Goal: Information Seeking & Learning: Learn about a topic

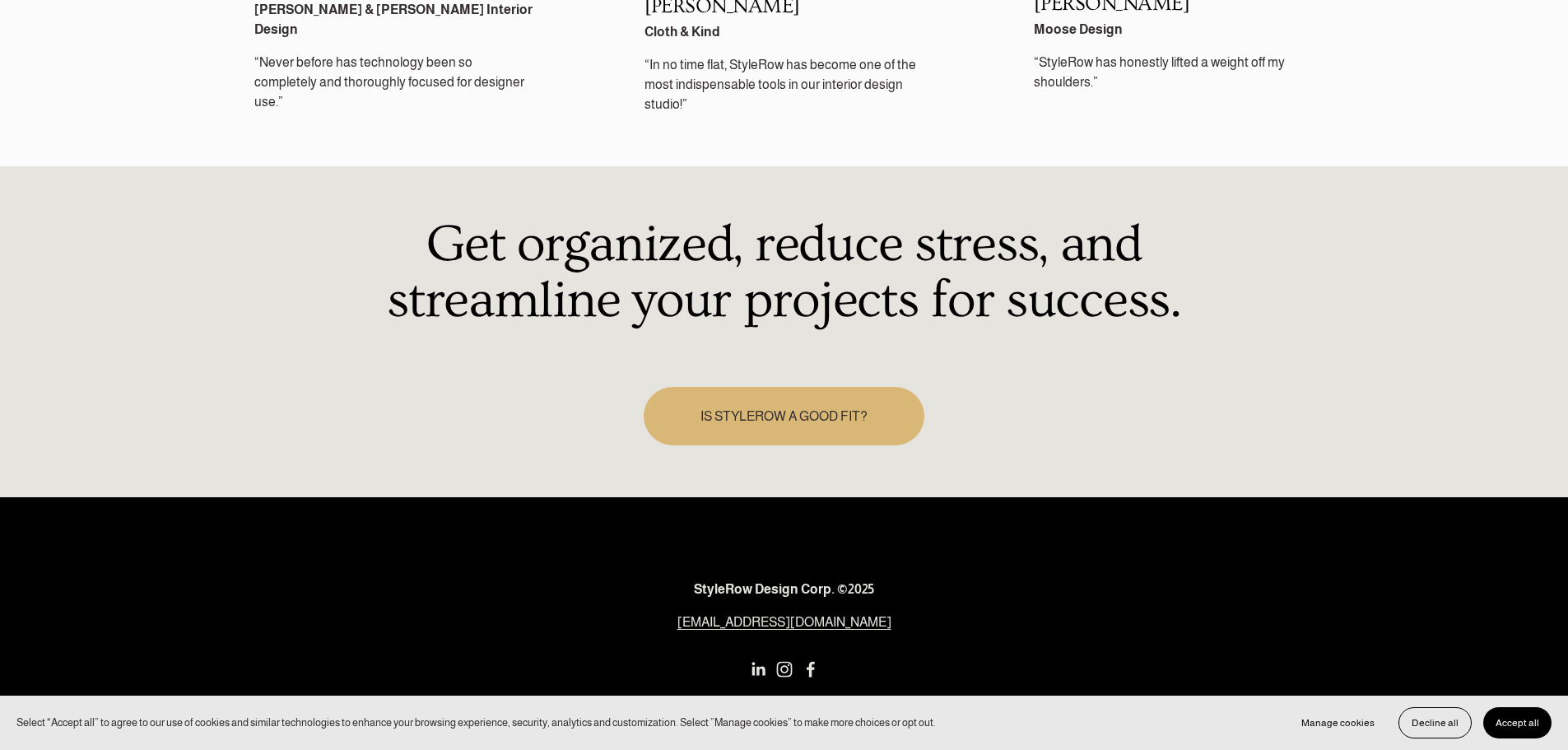
scroll to position [2478, 0]
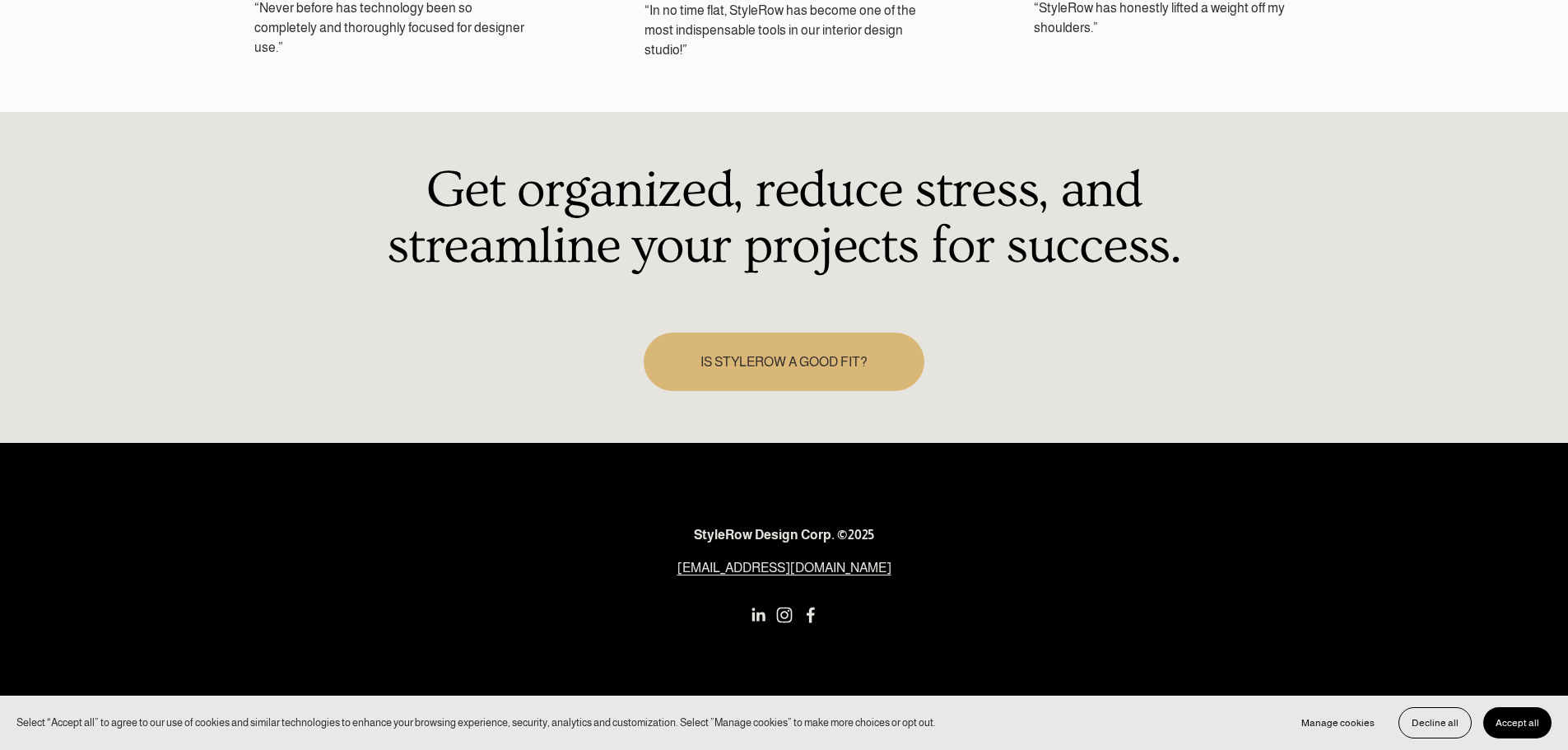
click at [745, 333] on link "IS STYLEROW A GOOD FIT?" at bounding box center [784, 362] width 281 height 58
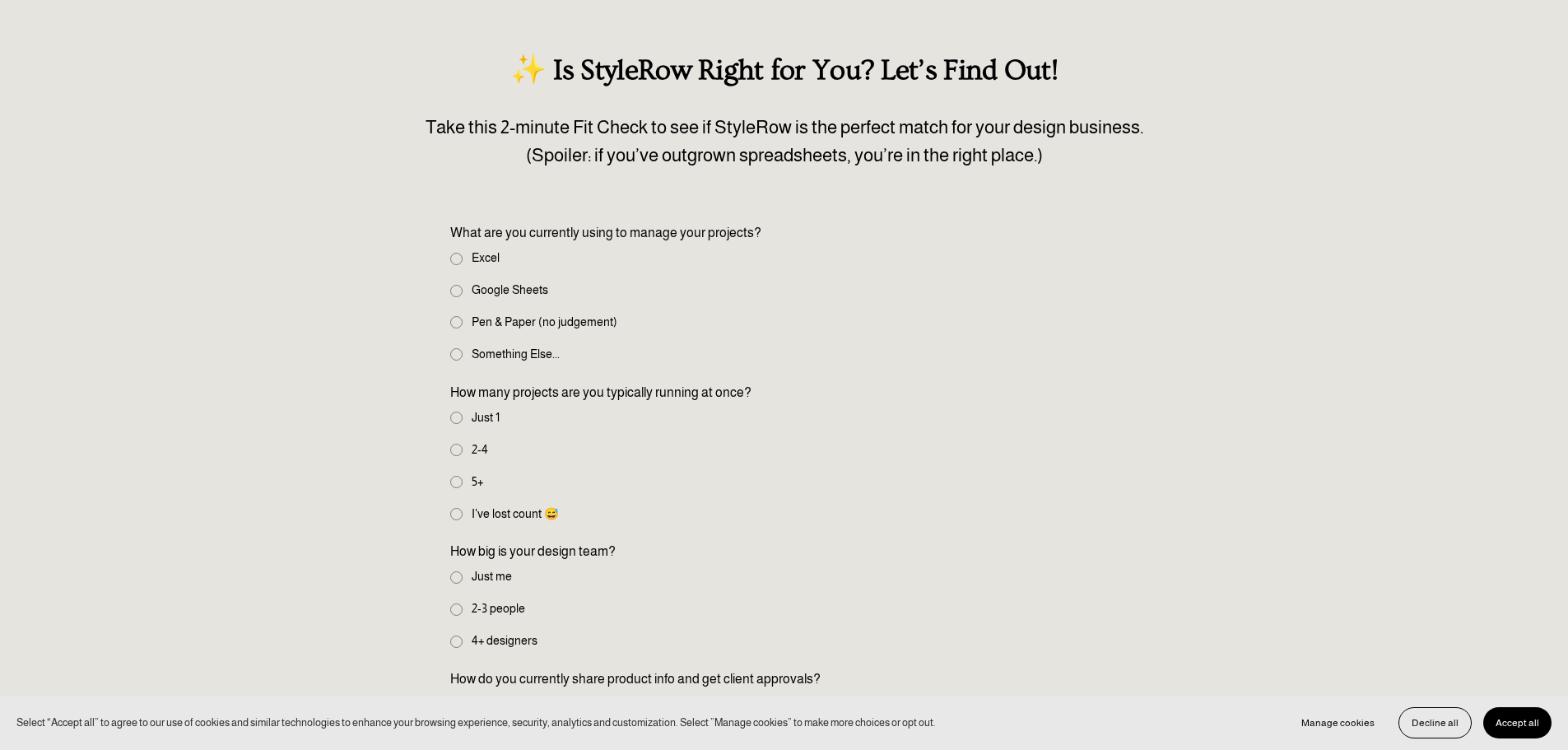
scroll to position [164, 0]
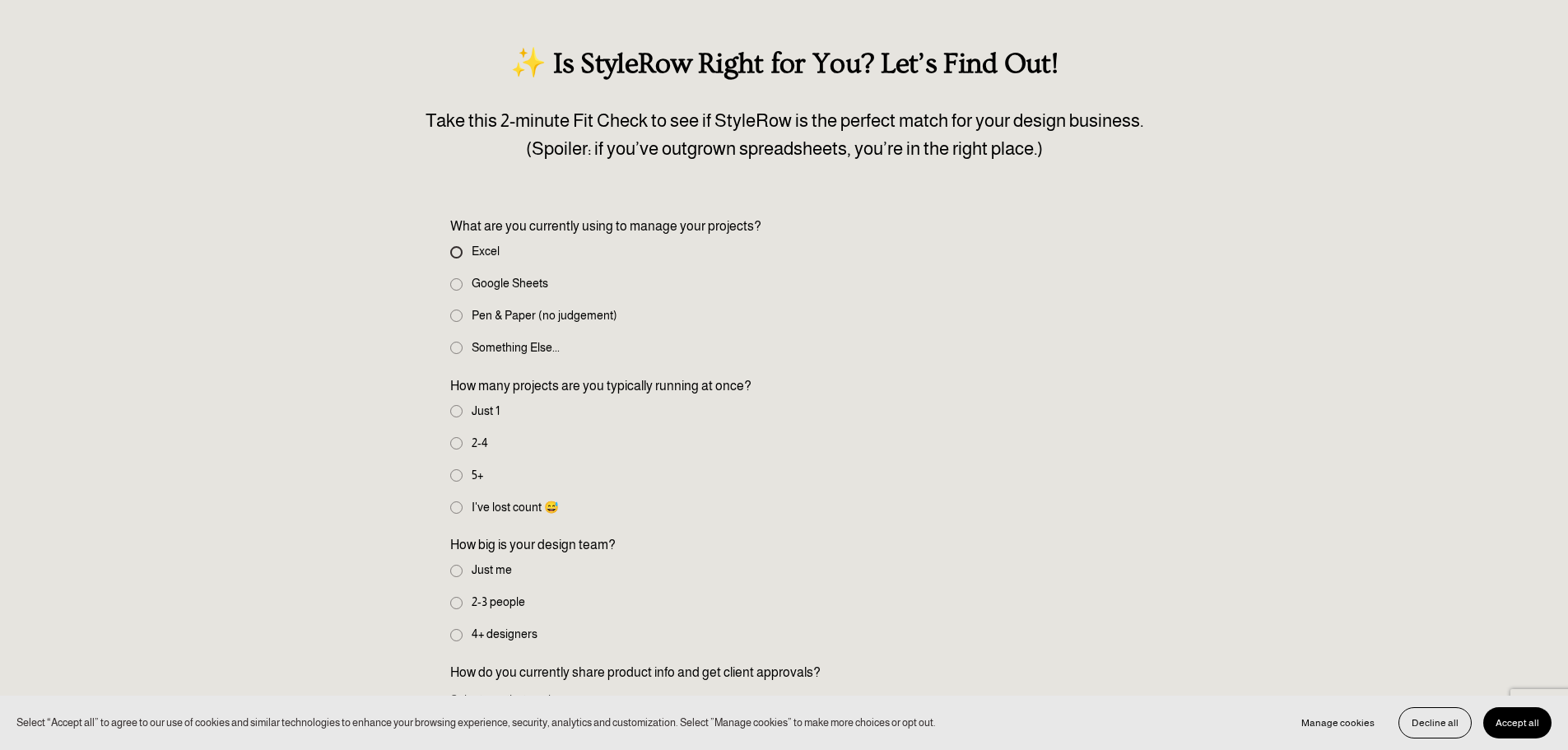
click at [452, 248] on input "Excel" at bounding box center [456, 252] width 13 height 13
radio input "true"
click at [454, 286] on input "Google Sheets" at bounding box center [456, 284] width 13 height 13
radio input "true"
click at [453, 306] on fieldset "What are you currently using to manage your projects? Excel Google Sheets Pen &…" at bounding box center [784, 288] width 668 height 143
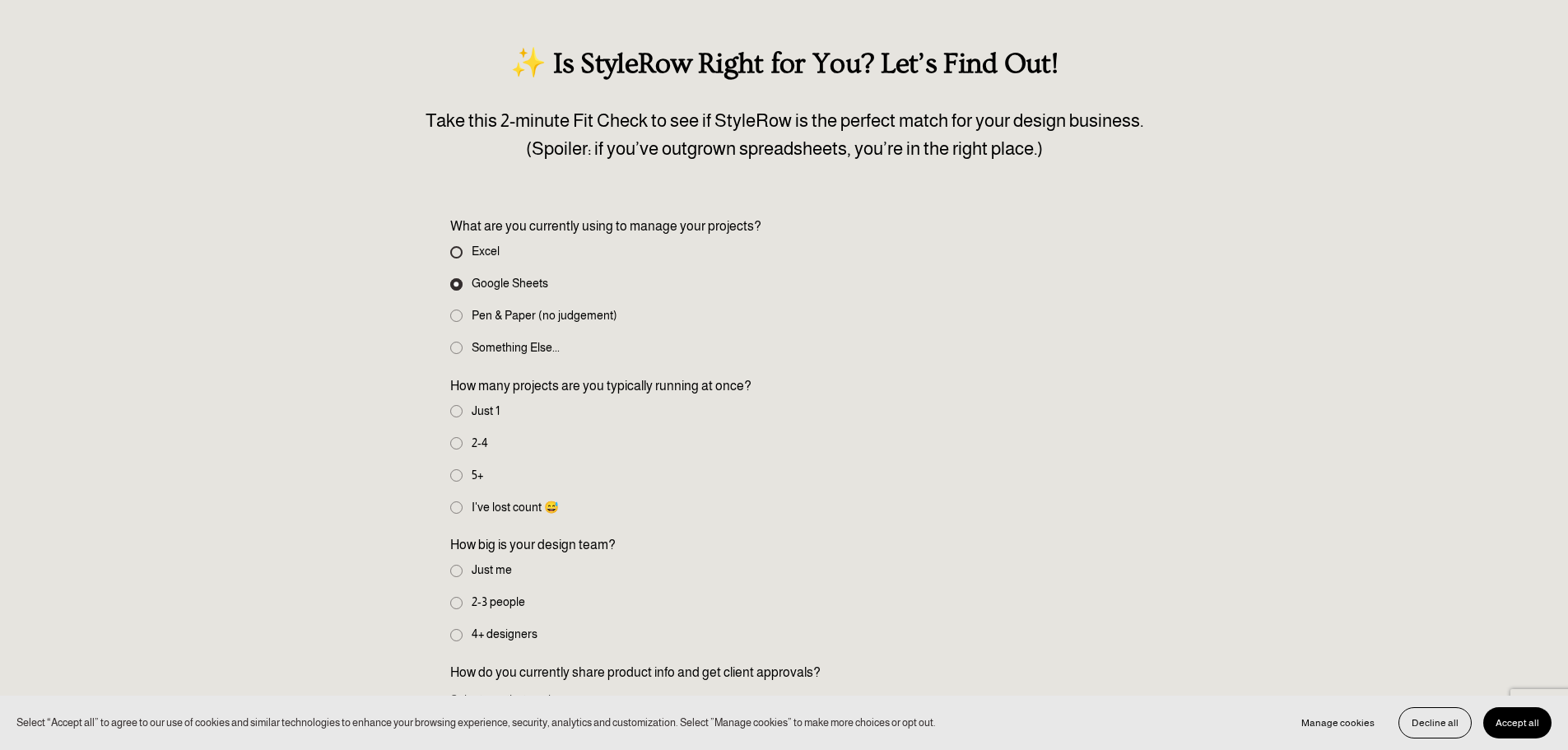
click at [456, 257] on input "Excel" at bounding box center [456, 252] width 13 height 13
radio input "true"
click at [450, 281] on input "Google Sheets" at bounding box center [456, 284] width 13 height 13
radio input "true"
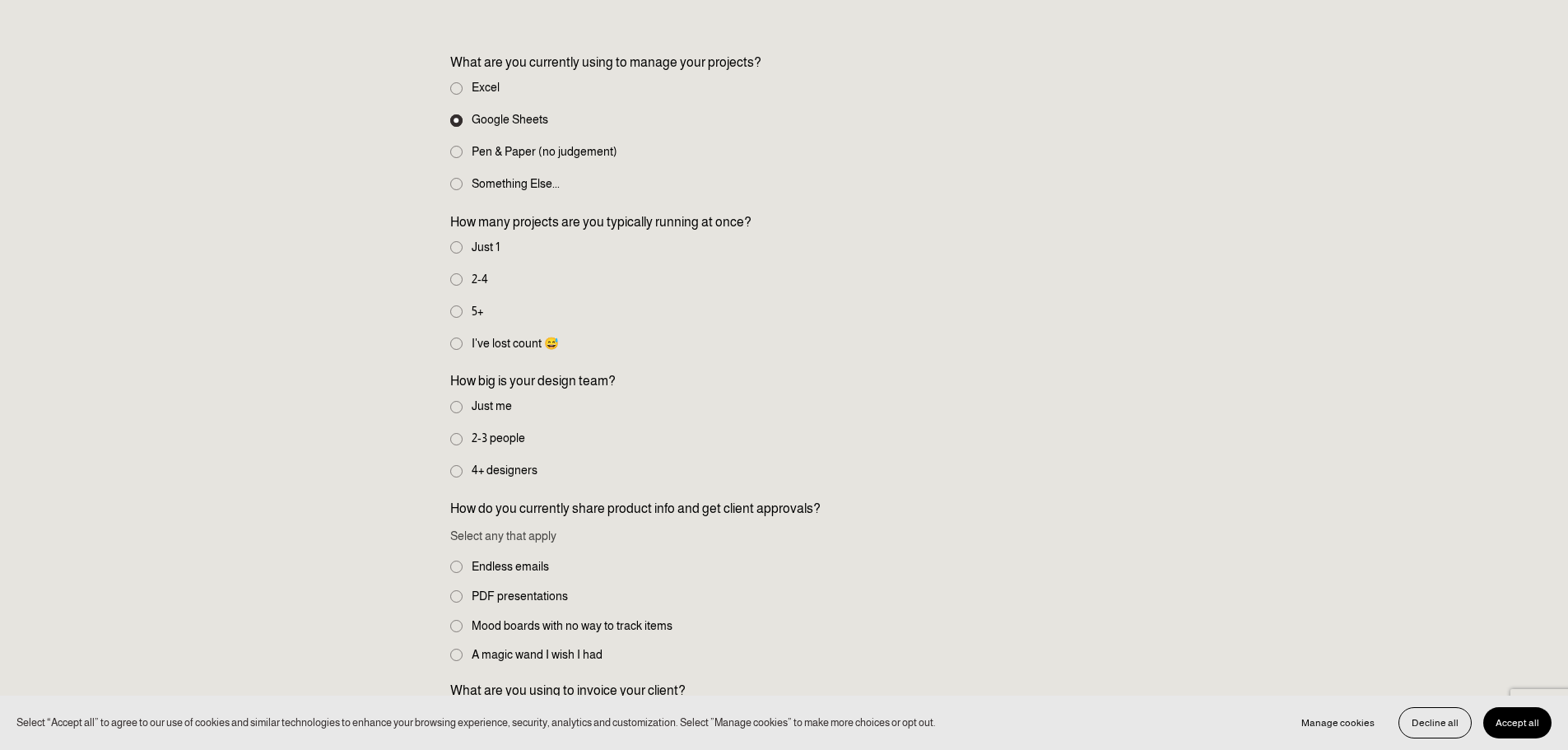
scroll to position [329, 0]
click at [456, 313] on input "5+" at bounding box center [456, 311] width 13 height 13
radio input "true"
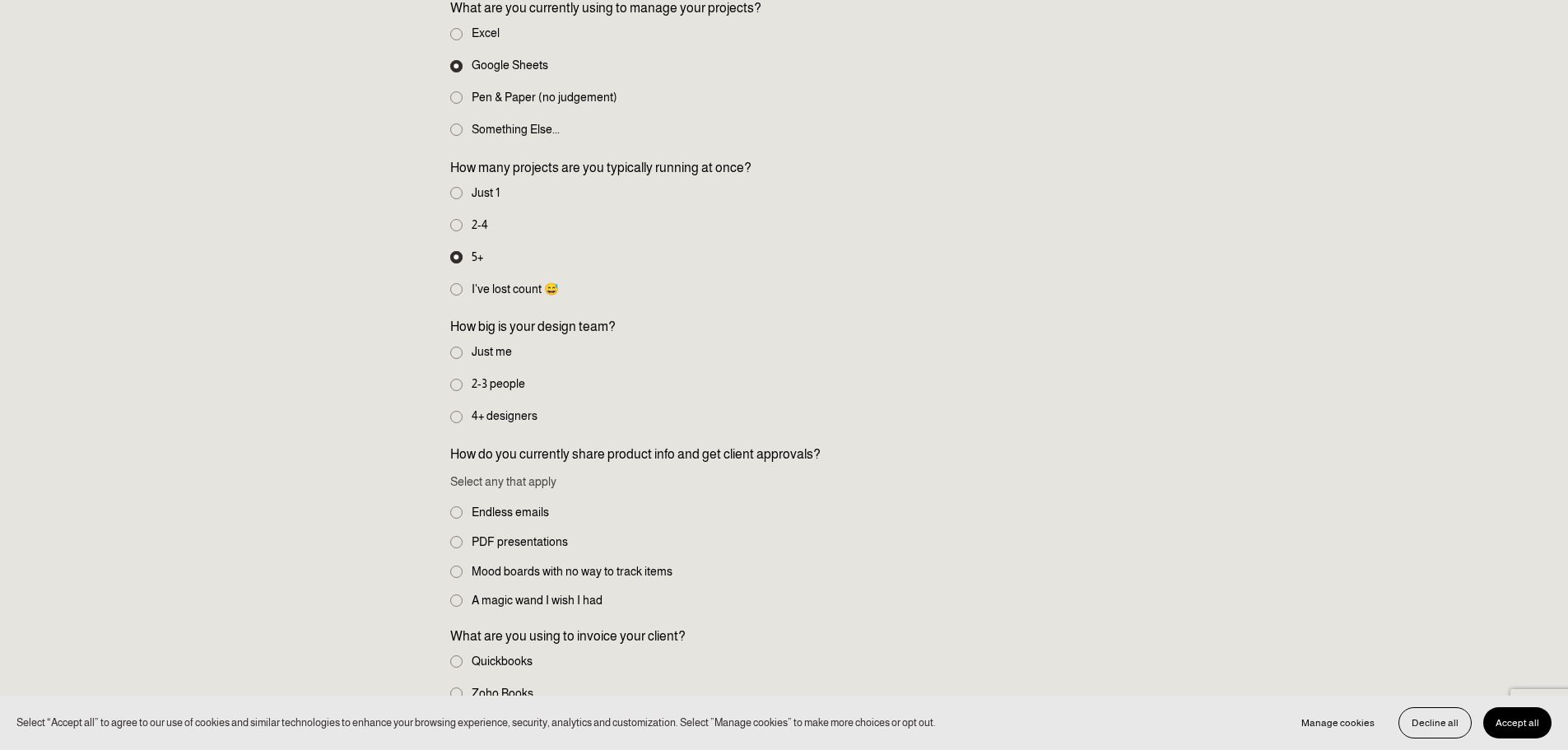
scroll to position [412, 0]
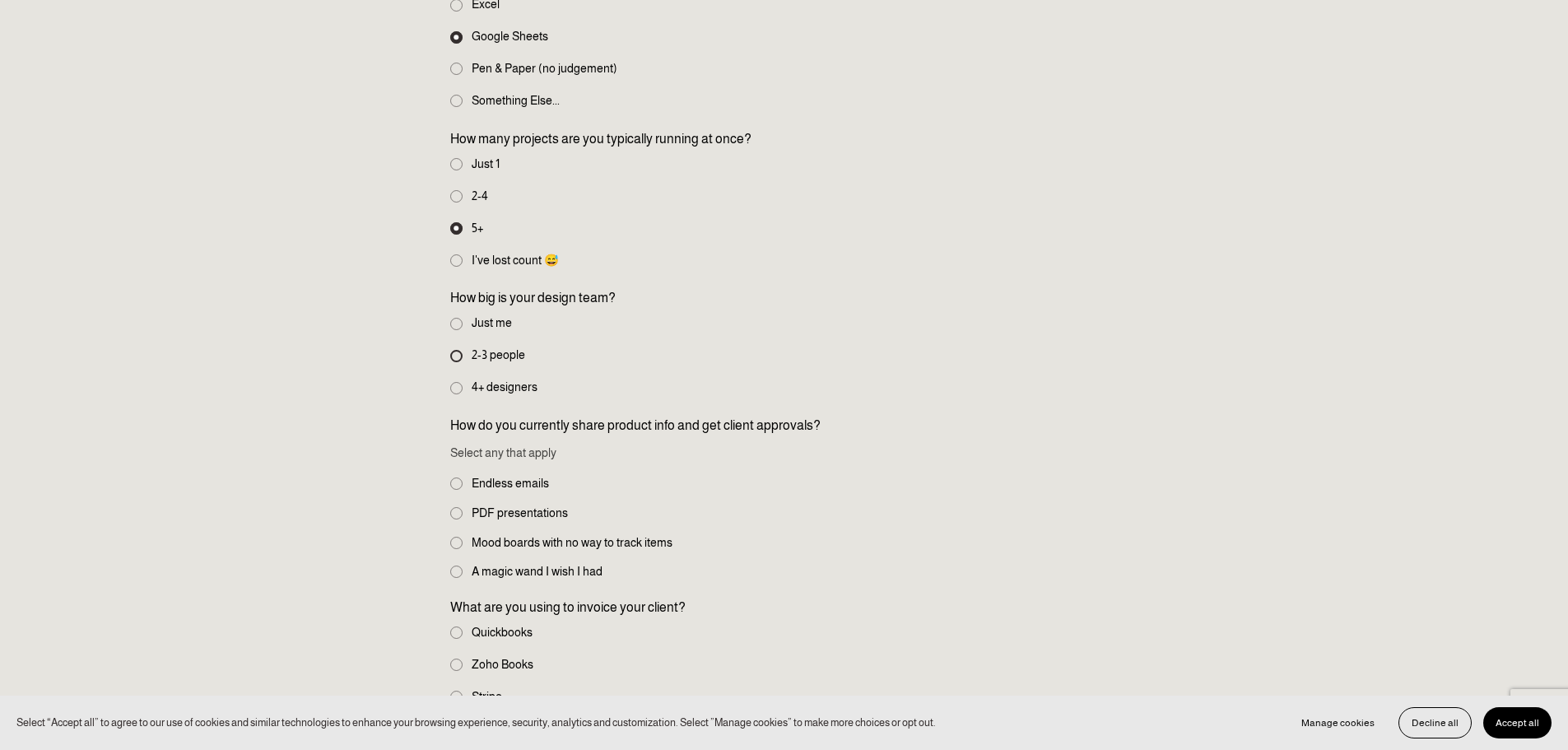
click at [458, 357] on input "2-3 people" at bounding box center [456, 356] width 13 height 13
radio input "true"
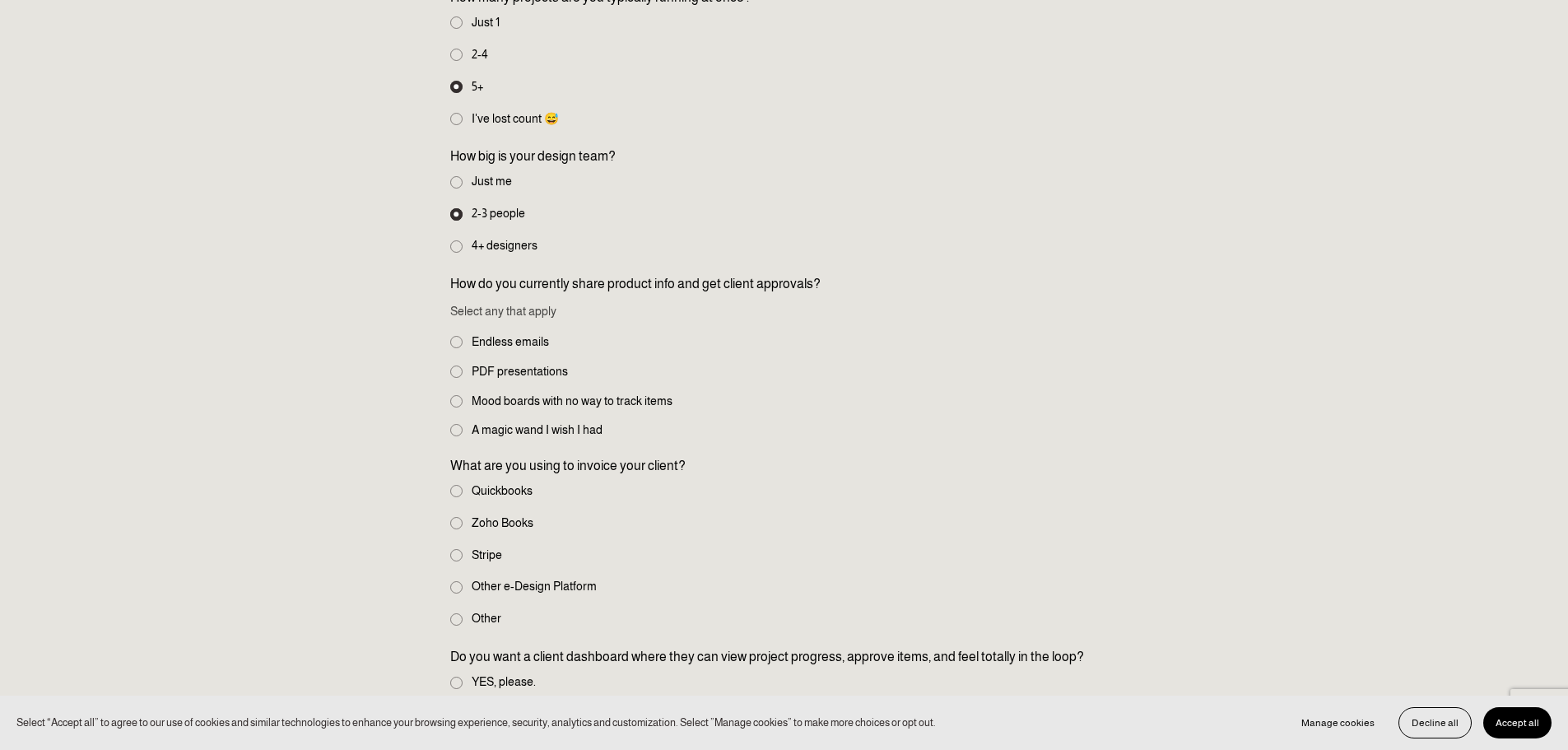
scroll to position [576, 0]
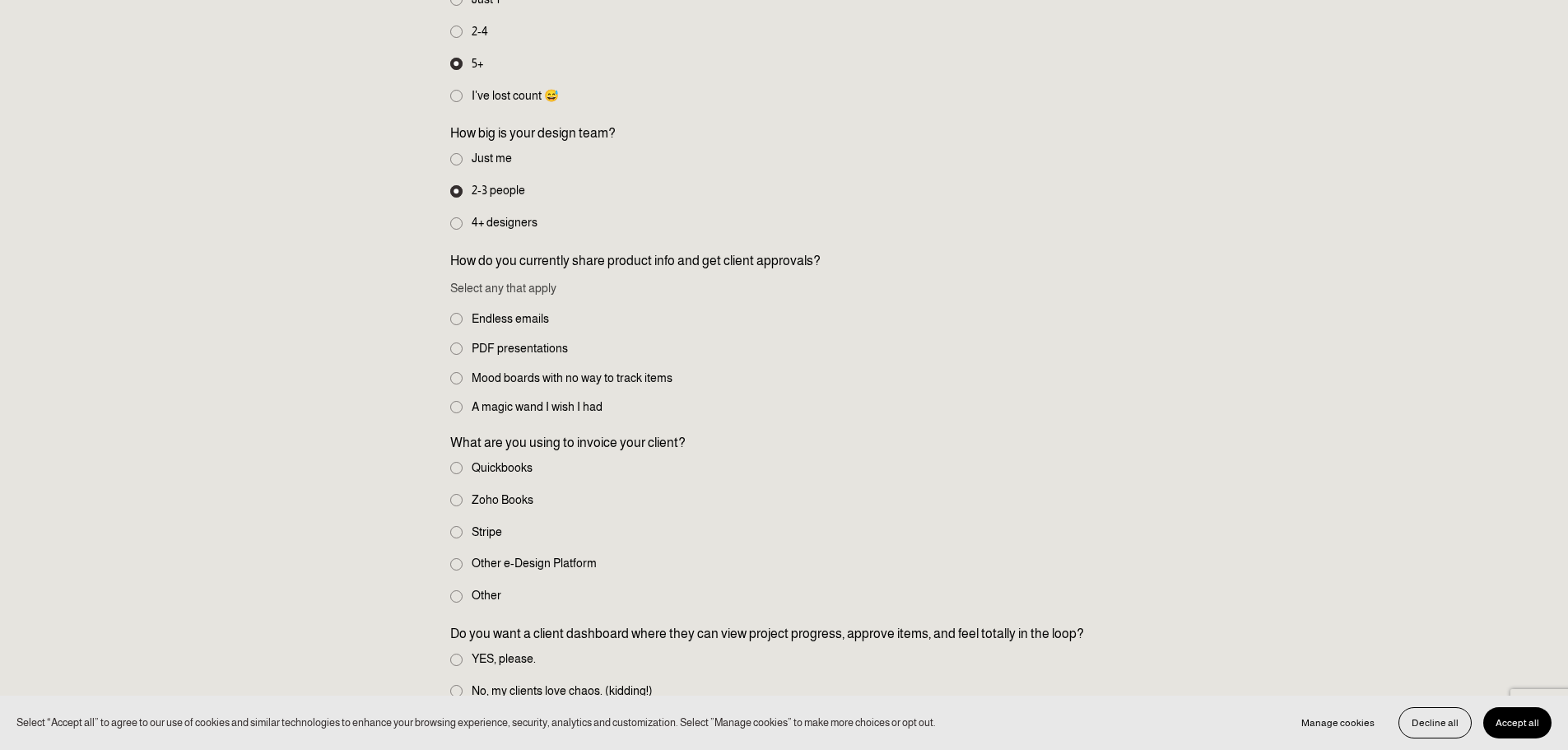
click at [450, 327] on label "Endless emails" at bounding box center [500, 319] width 102 height 18
click at [450, 325] on input "Endless emails" at bounding box center [456, 319] width 13 height 13
checkbox input "true"
click at [456, 349] on input "PDF presentations" at bounding box center [456, 348] width 13 height 13
checkbox input "true"
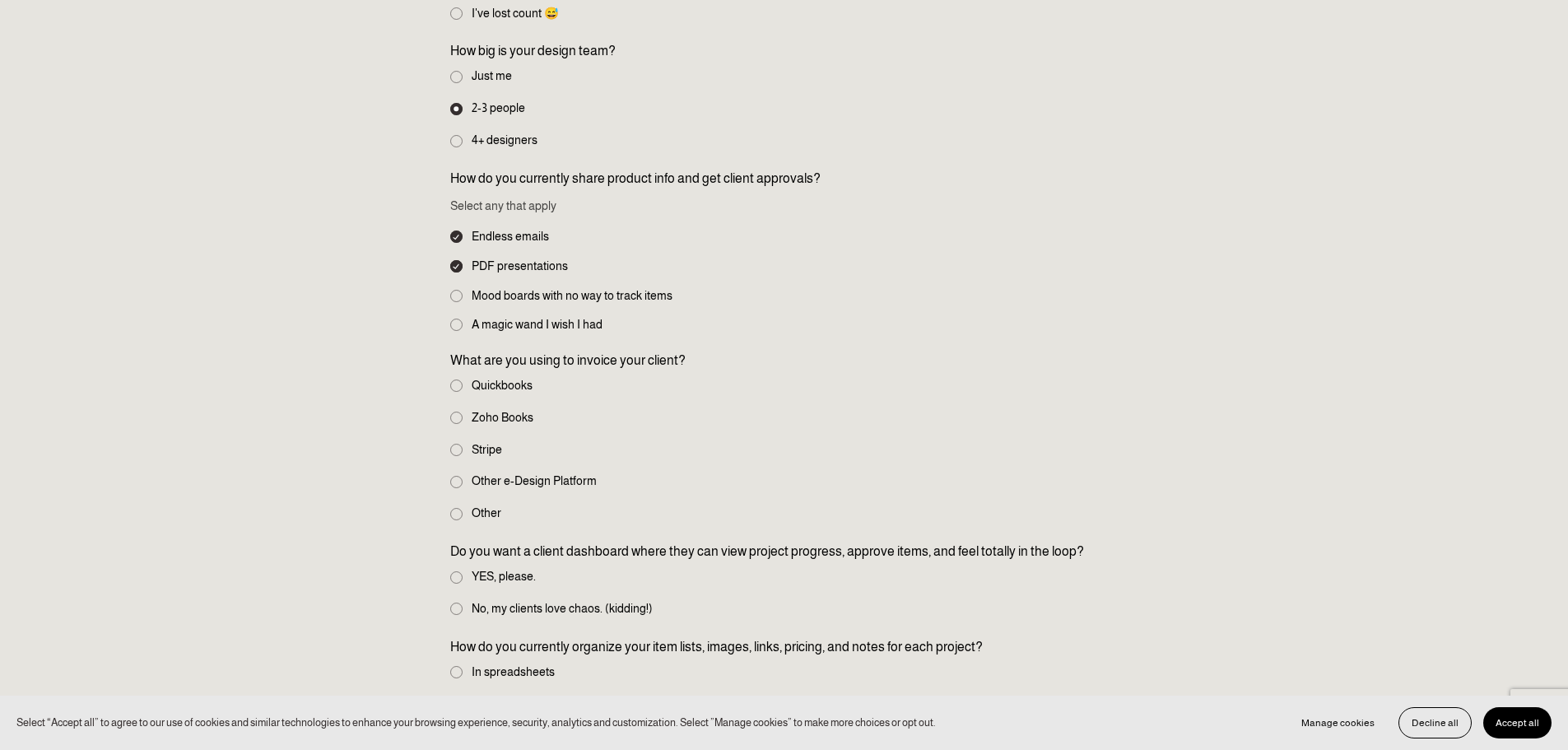
scroll to position [741, 0]
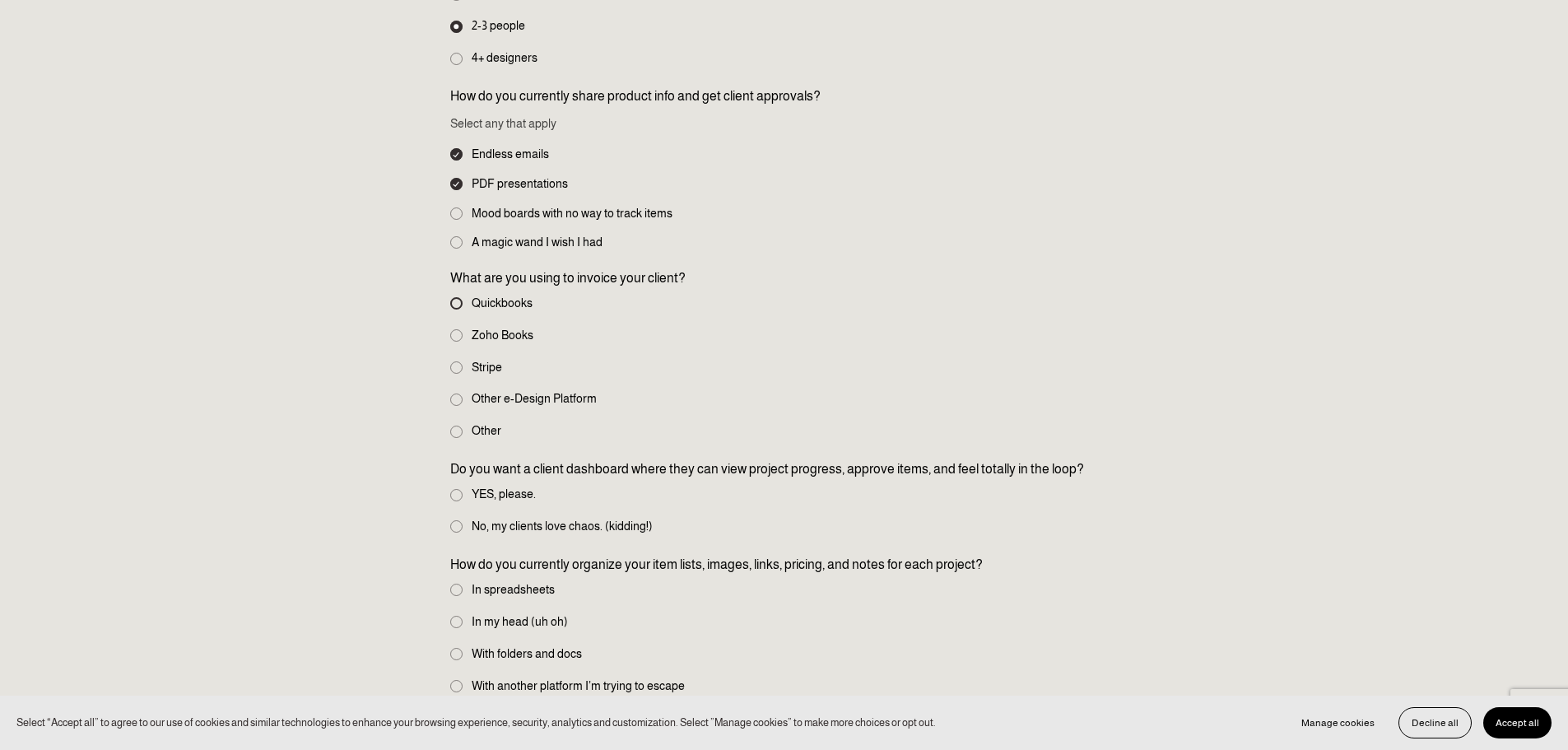
click at [453, 302] on input "Quickbooks" at bounding box center [456, 303] width 13 height 13
radio input "true"
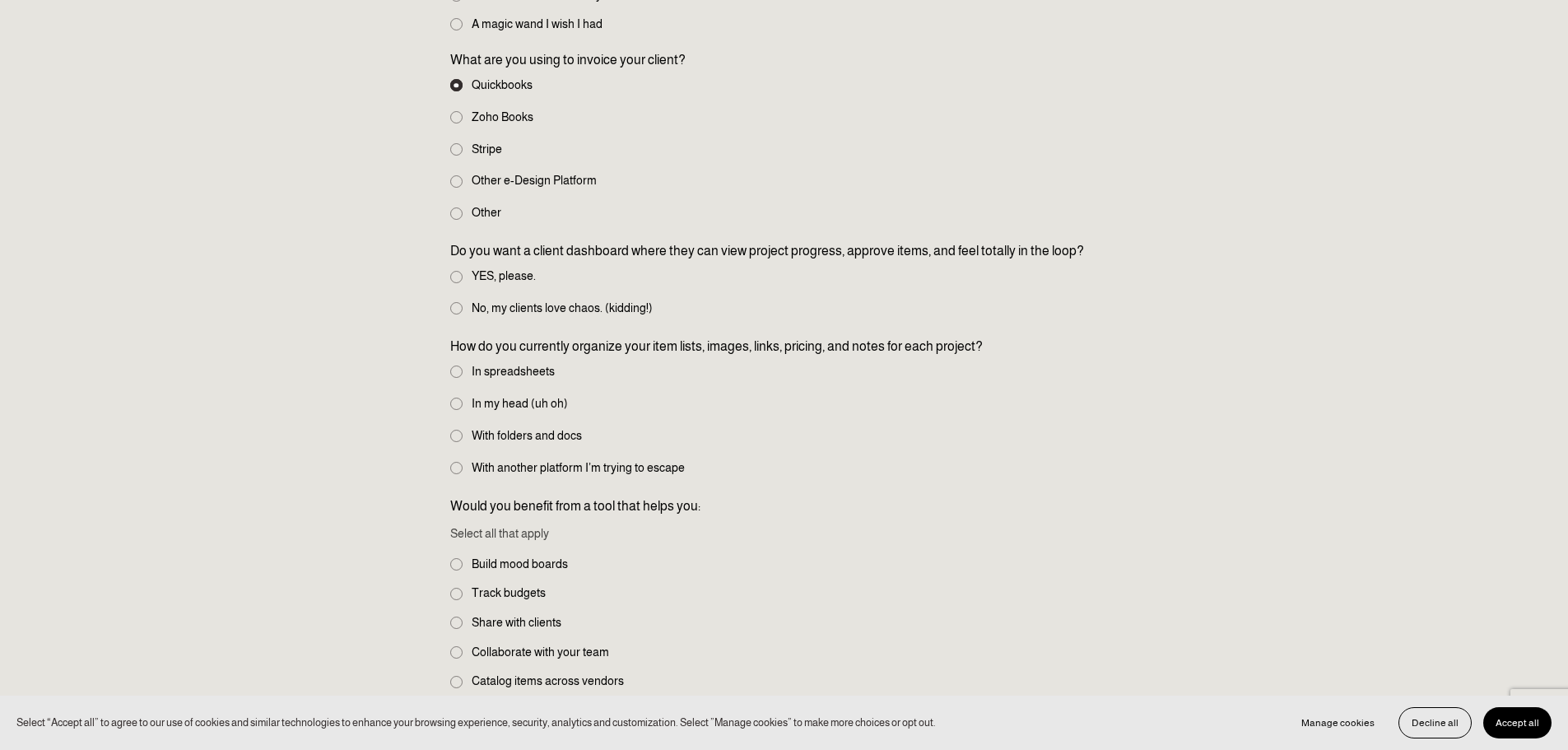
scroll to position [988, 0]
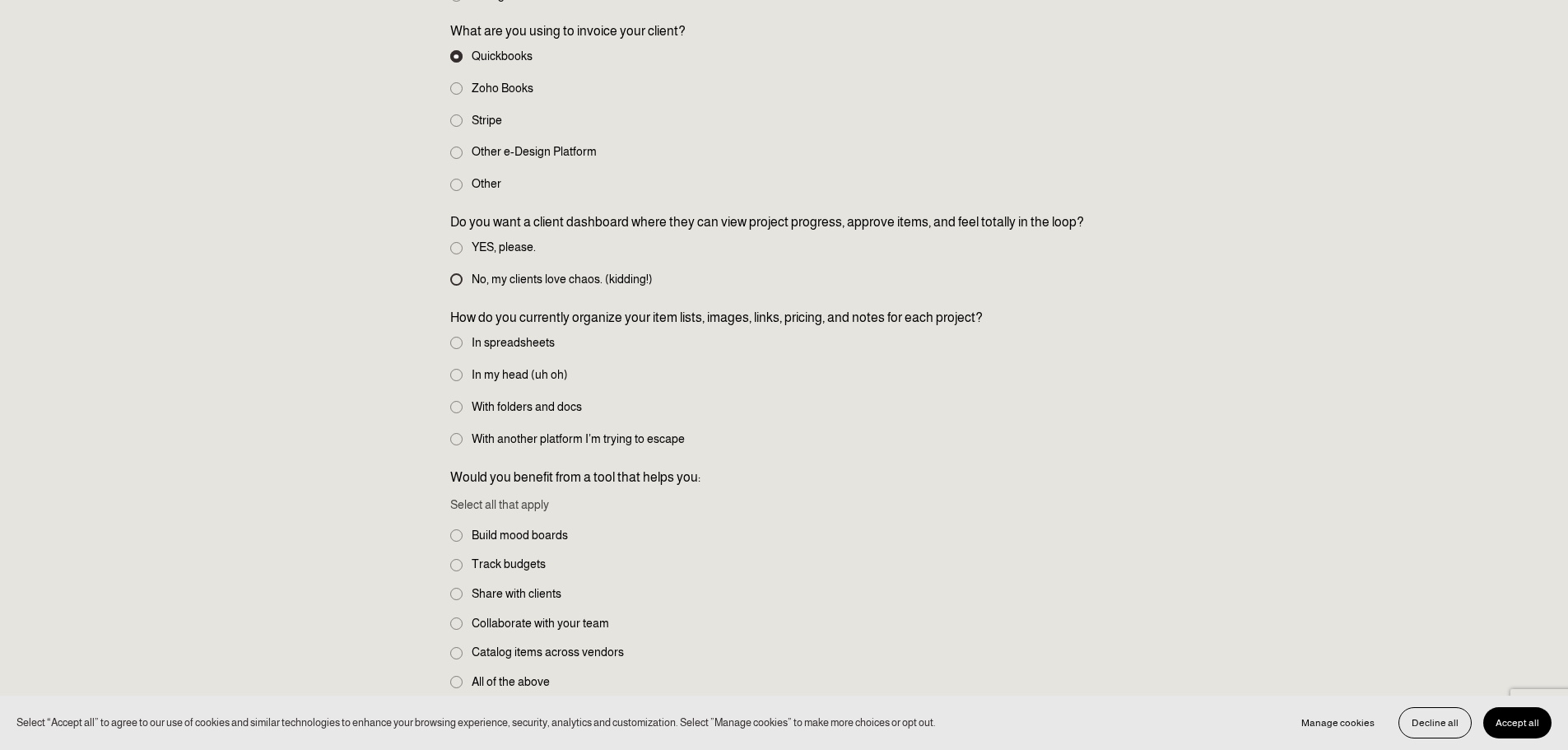
click at [456, 279] on input "No, my clients love chaos. (kidding!)" at bounding box center [456, 279] width 13 height 13
radio input "true"
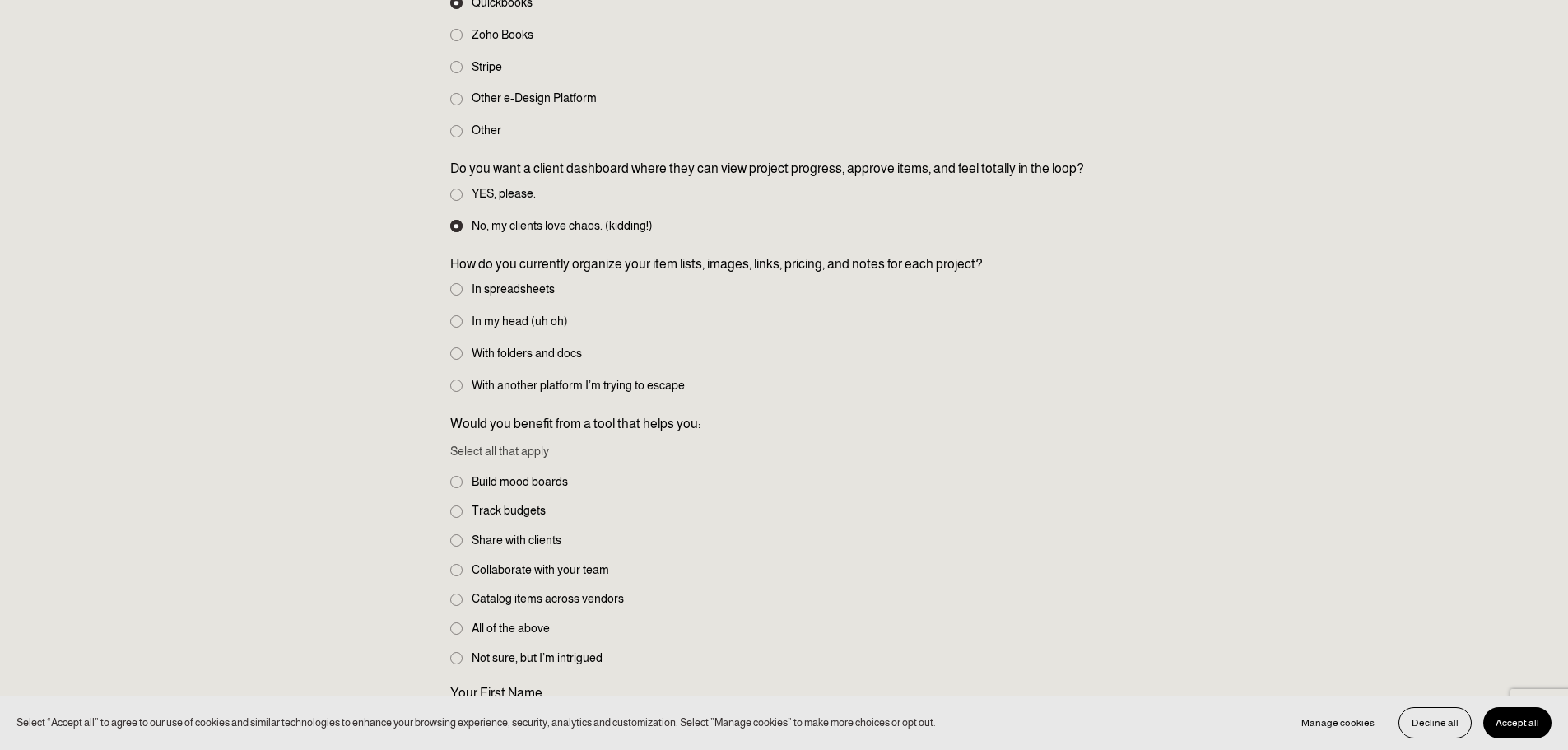
scroll to position [1070, 0]
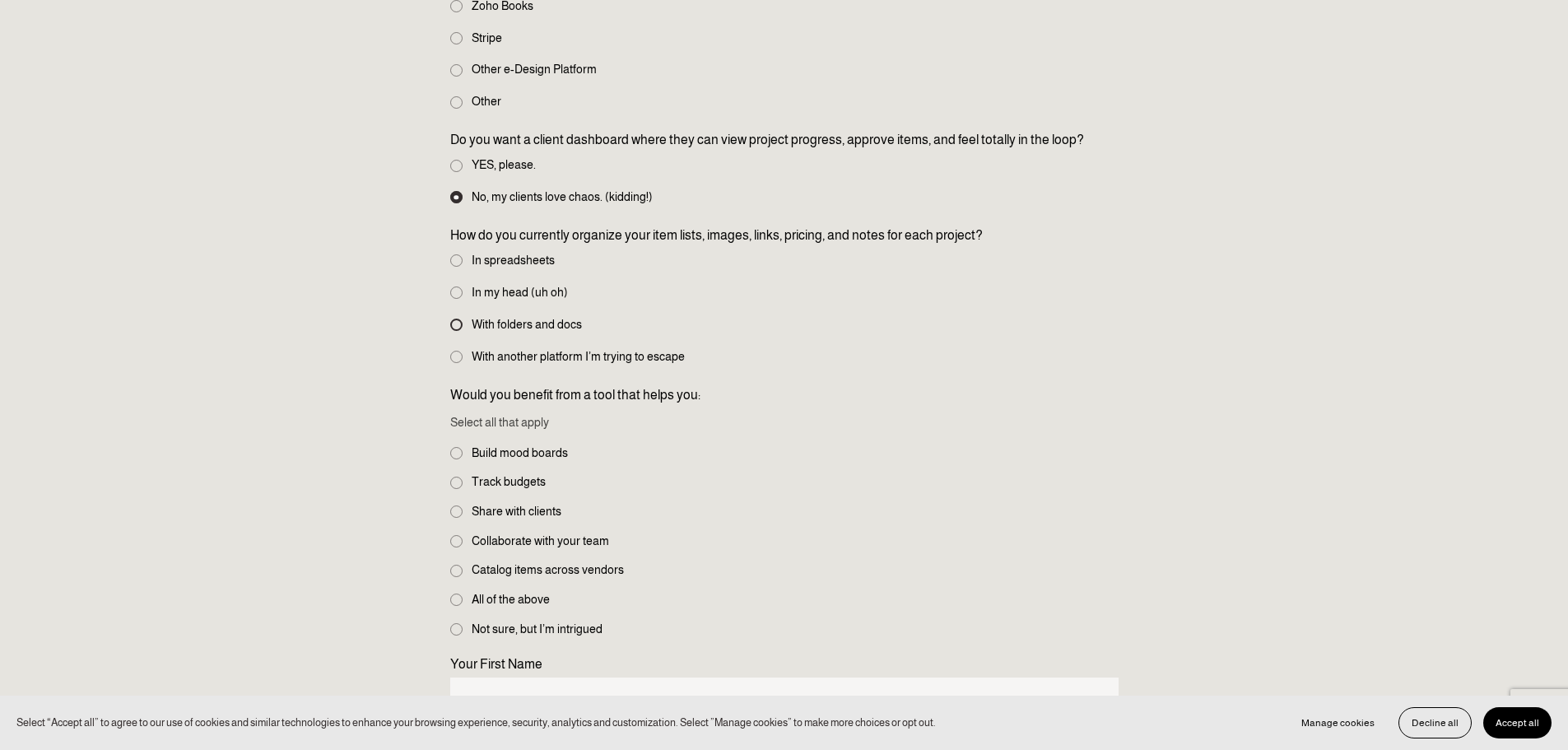
click at [455, 331] on input "With folders and docs" at bounding box center [456, 324] width 13 height 13
radio input "true"
click at [451, 264] on input "In spreadsheets" at bounding box center [456, 260] width 13 height 13
radio input "true"
click at [461, 324] on input "With folders and docs" at bounding box center [456, 324] width 13 height 13
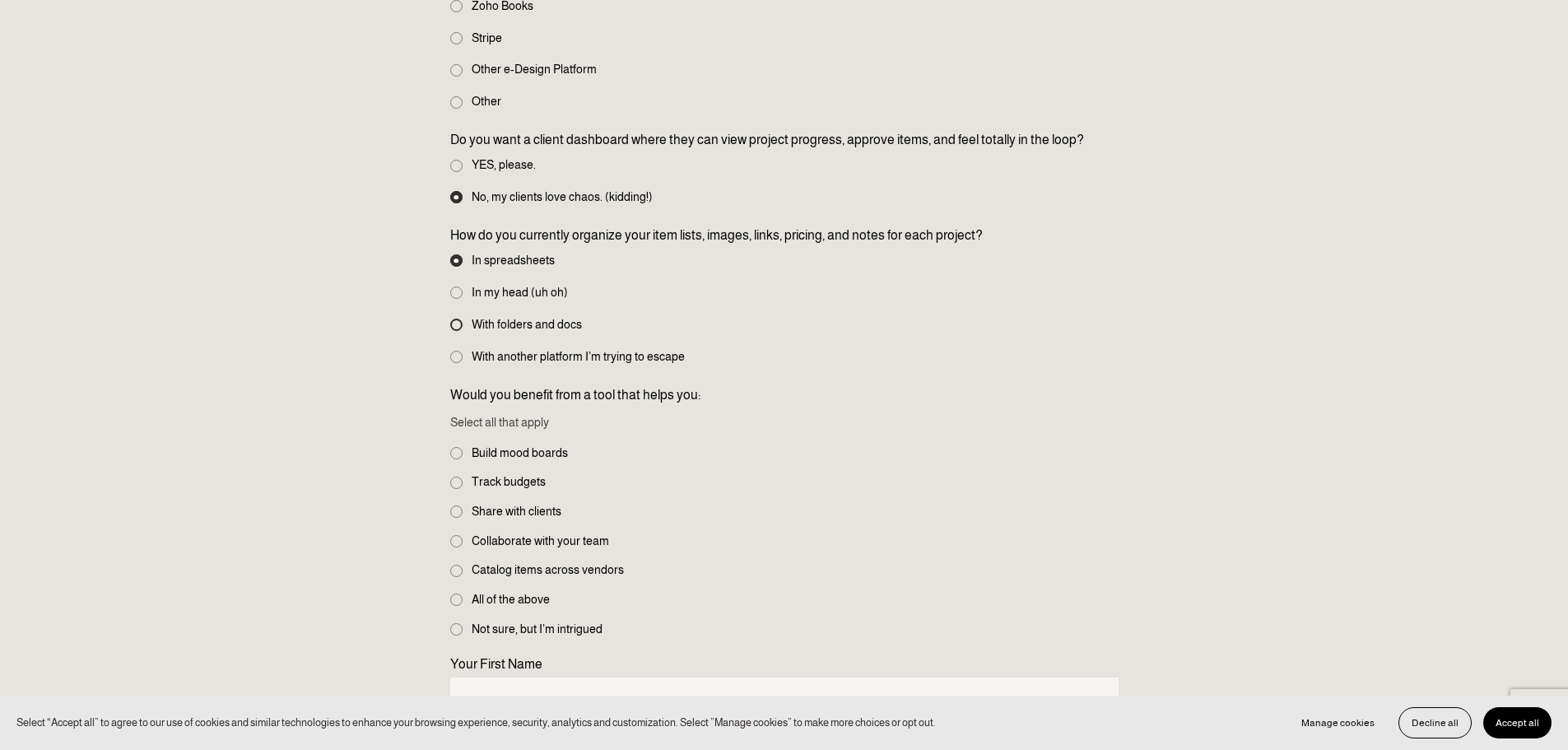
radio input "true"
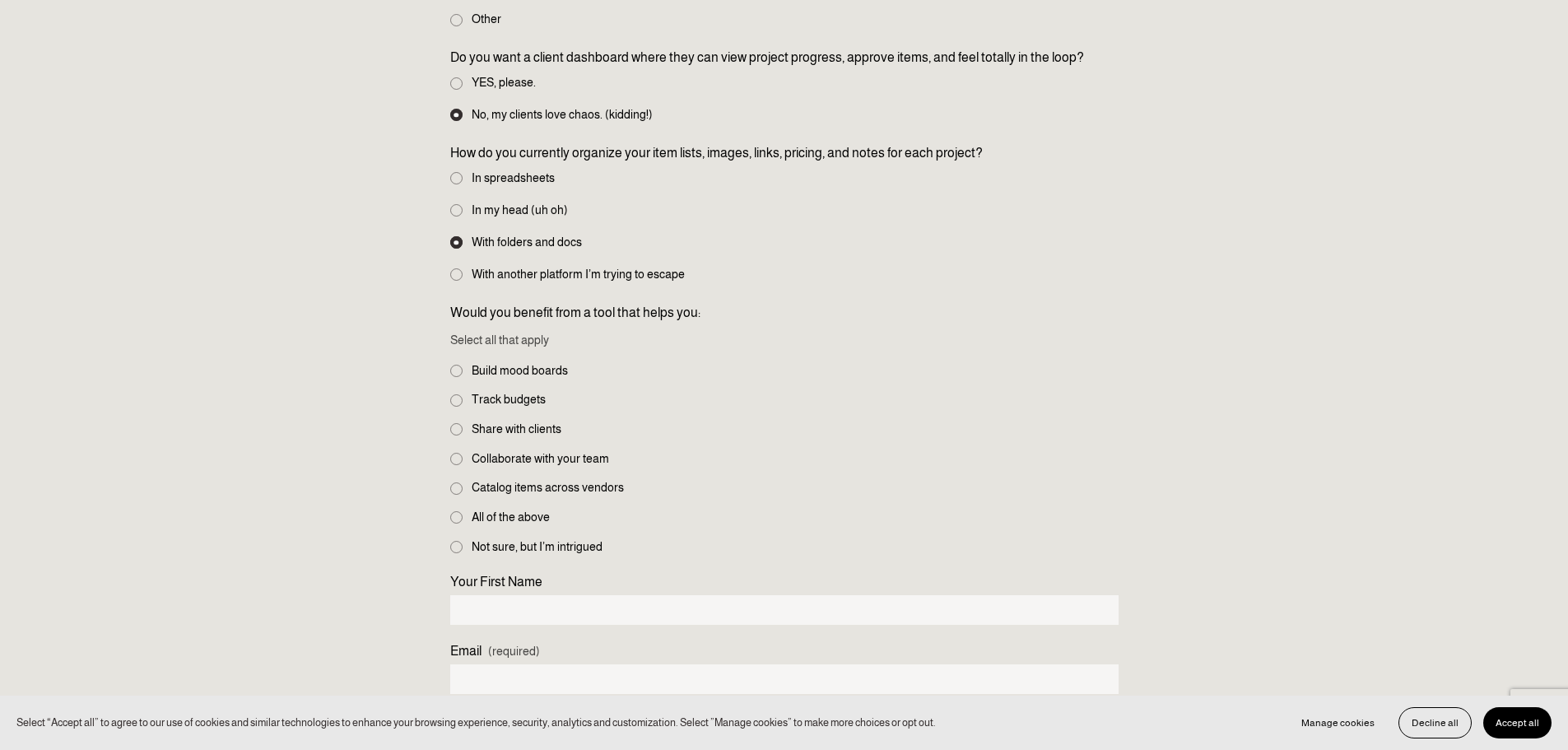
scroll to position [1235, 0]
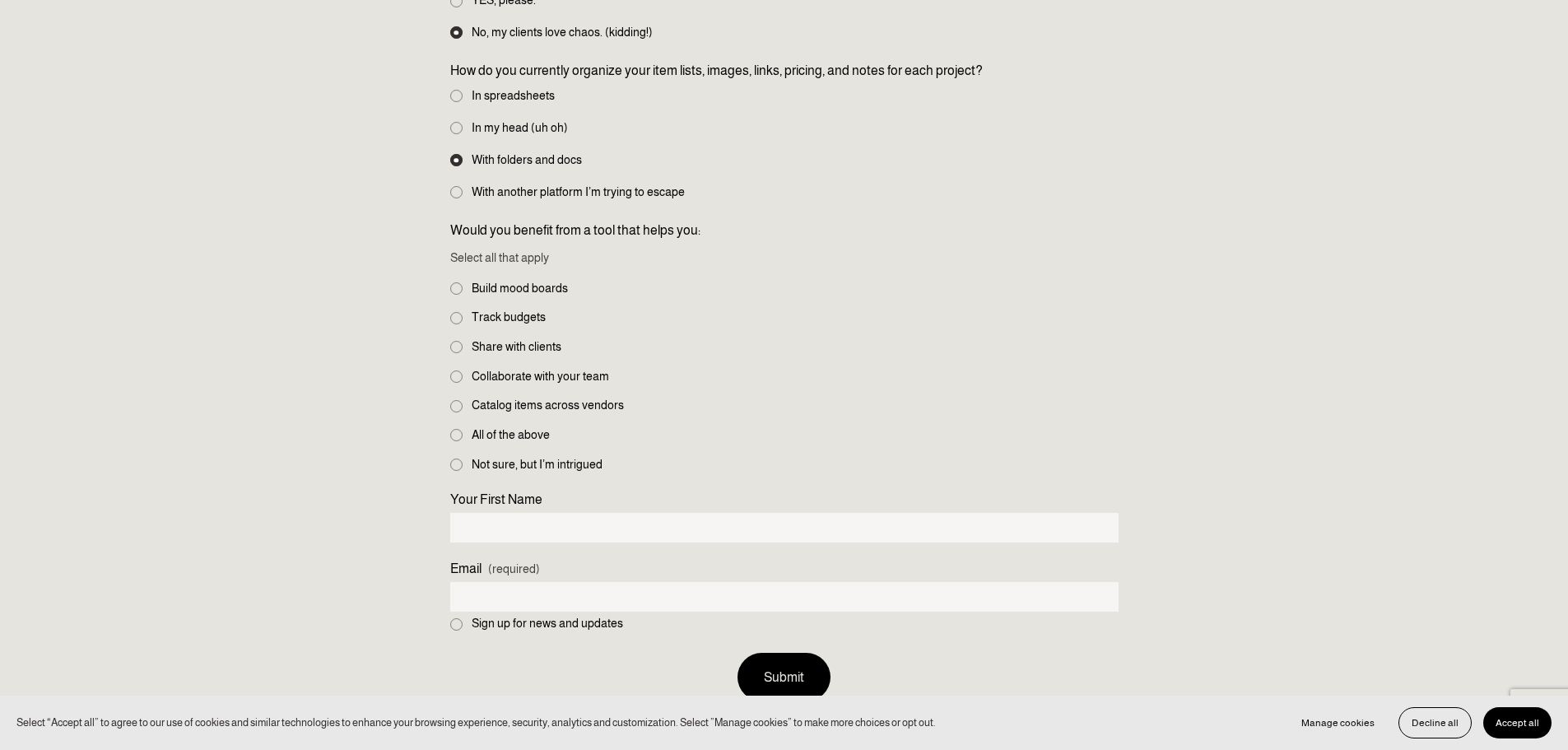
click at [450, 292] on label "Build mood boards" at bounding box center [511, 288] width 121 height 18
click at [450, 292] on input "Build mood boards" at bounding box center [456, 288] width 13 height 13
checkbox input "true"
click at [458, 317] on input "Track budgets" at bounding box center [456, 318] width 13 height 13
checkbox input "true"
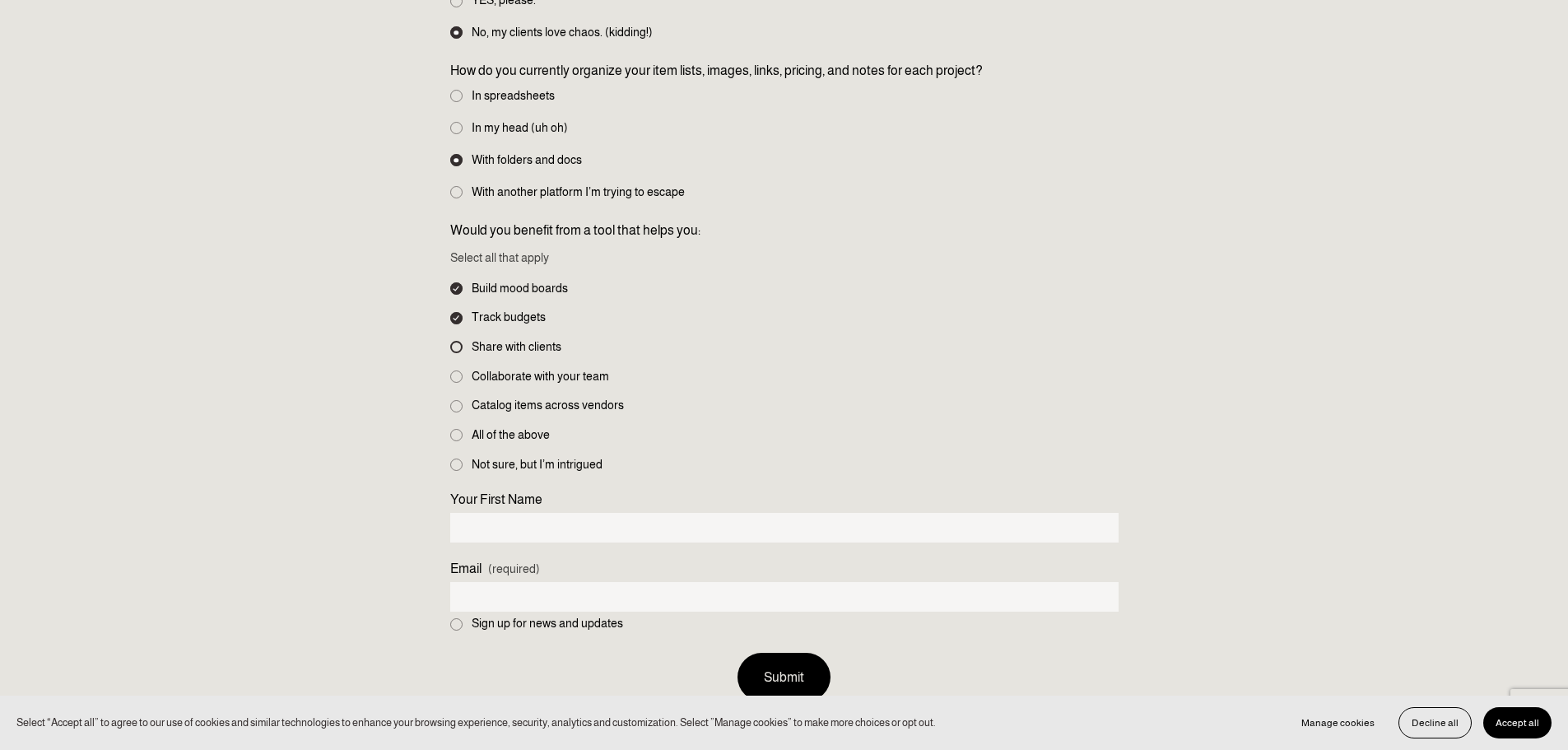
click at [459, 346] on input "Share with clients" at bounding box center [456, 347] width 13 height 13
checkbox input "true"
click at [456, 378] on input "Collaborate with your team" at bounding box center [456, 377] width 13 height 13
checkbox input "true"
click at [451, 407] on input "Catalog items across vendors" at bounding box center [456, 406] width 13 height 13
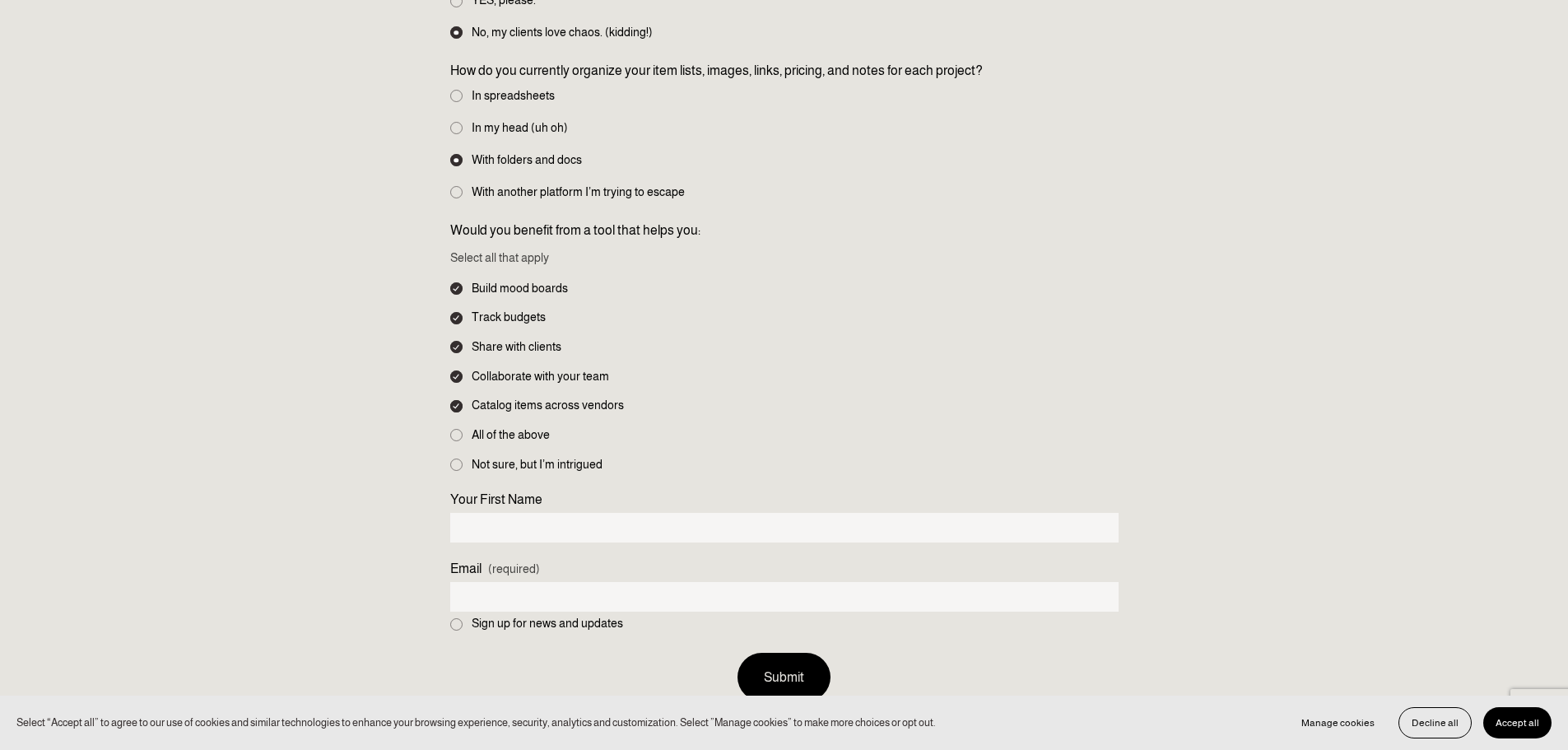
checkbox input "true"
click at [453, 435] on input "All of the above" at bounding box center [456, 435] width 13 height 13
checkbox input "true"
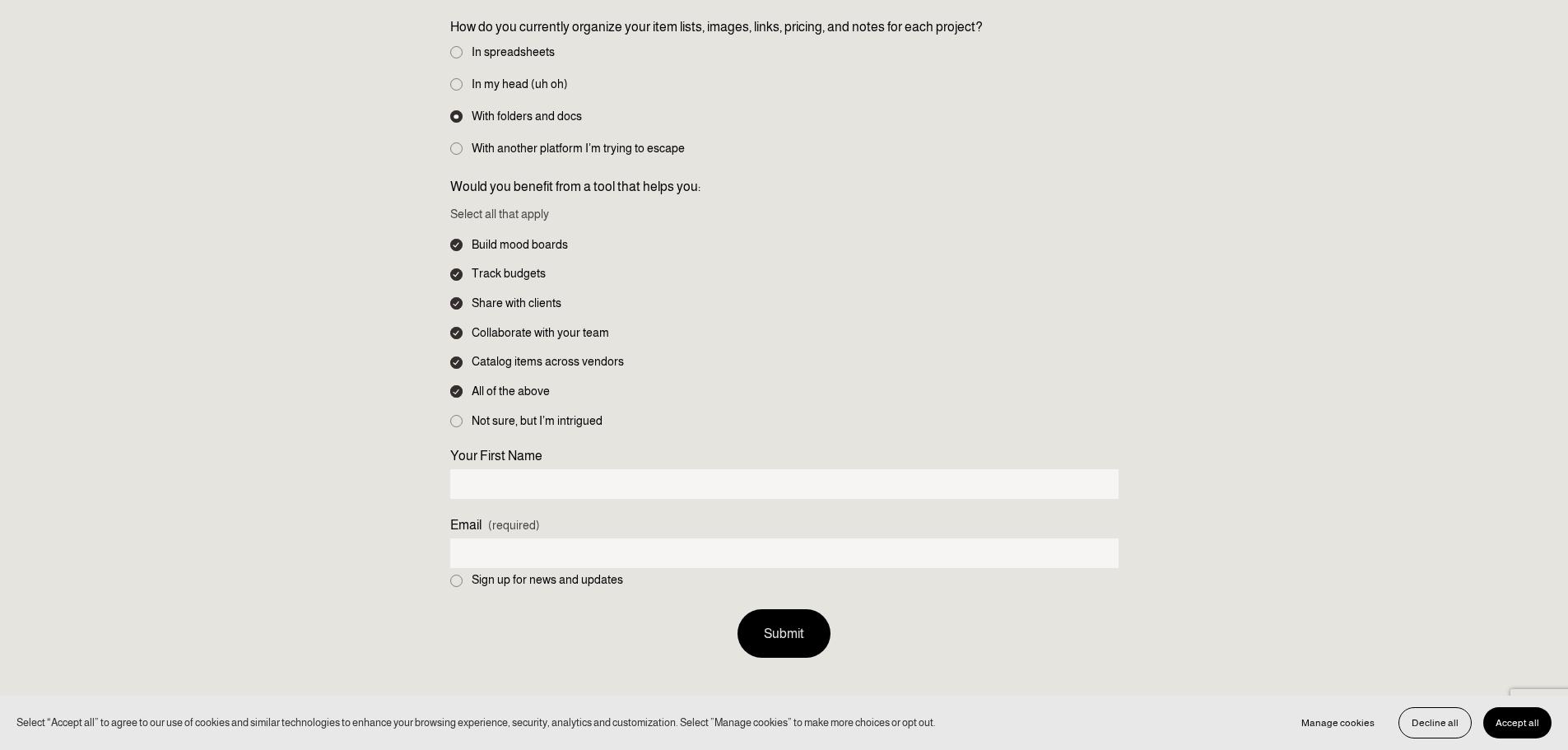
scroll to position [1317, 0]
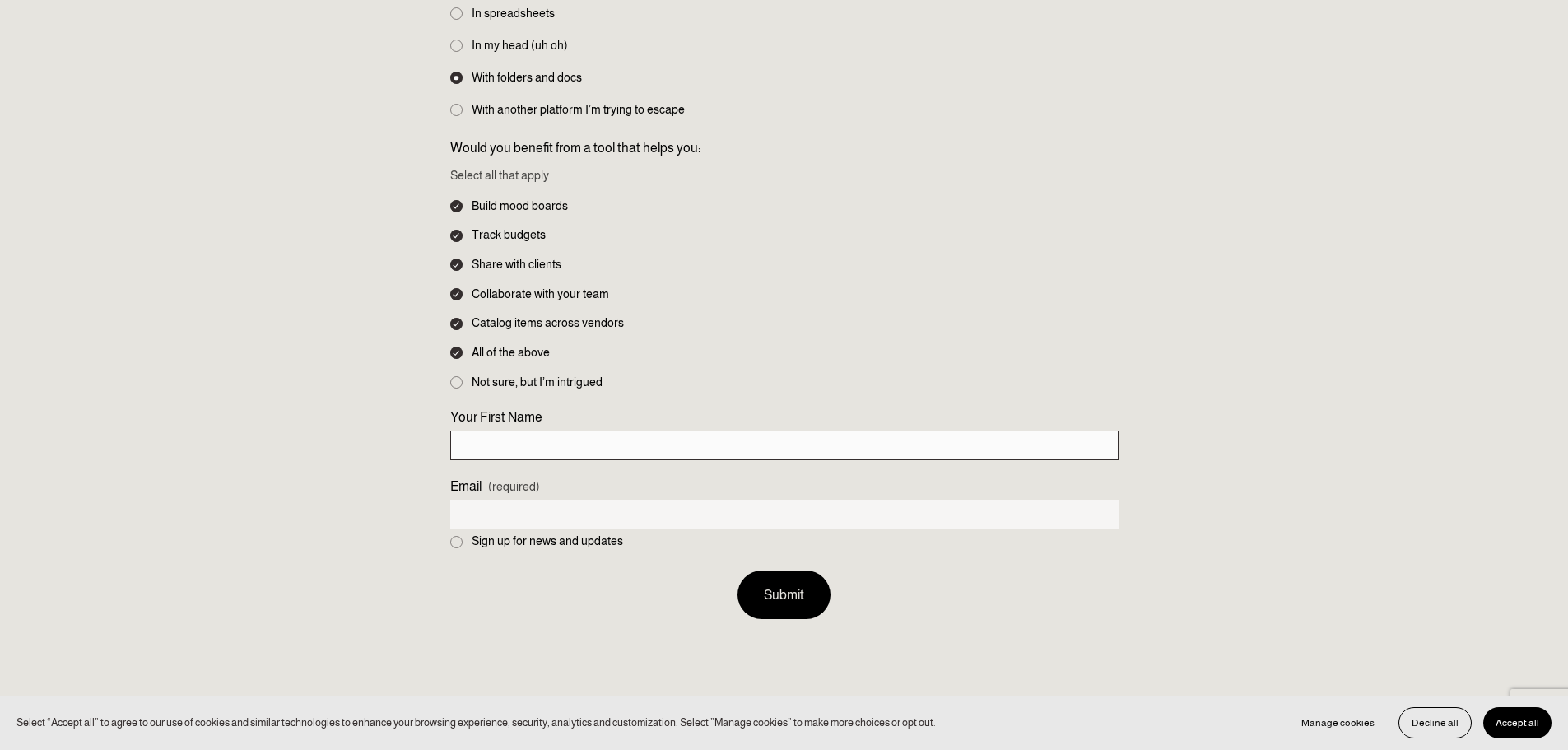
click at [539, 443] on input "Your First Name" at bounding box center [784, 445] width 668 height 29
type input "Kate"
click at [488, 512] on input "Email (required)" at bounding box center [784, 514] width 668 height 29
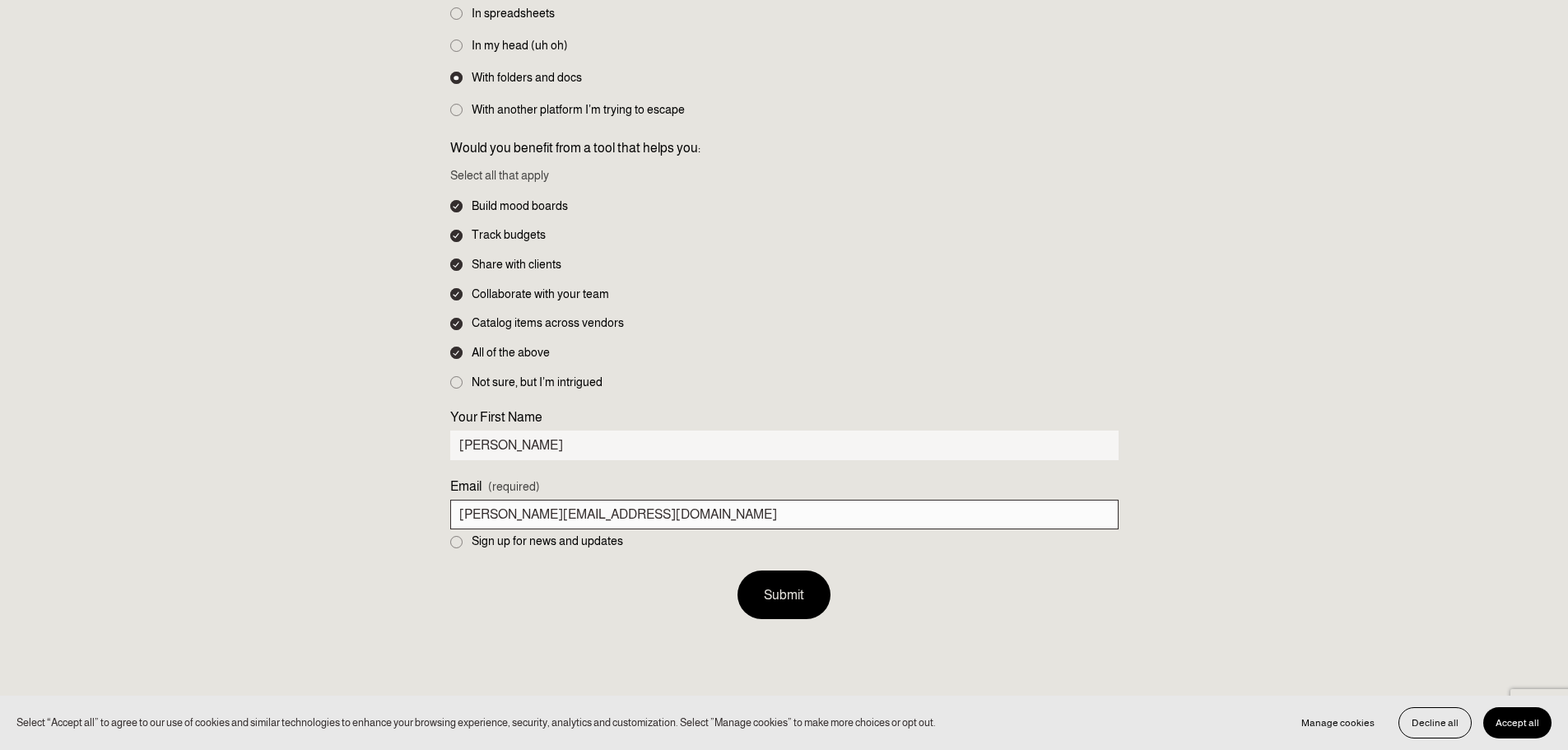
type input "kate@alacartehomedesign.com"
click at [760, 597] on button "Submit Submit" at bounding box center [784, 595] width 93 height 49
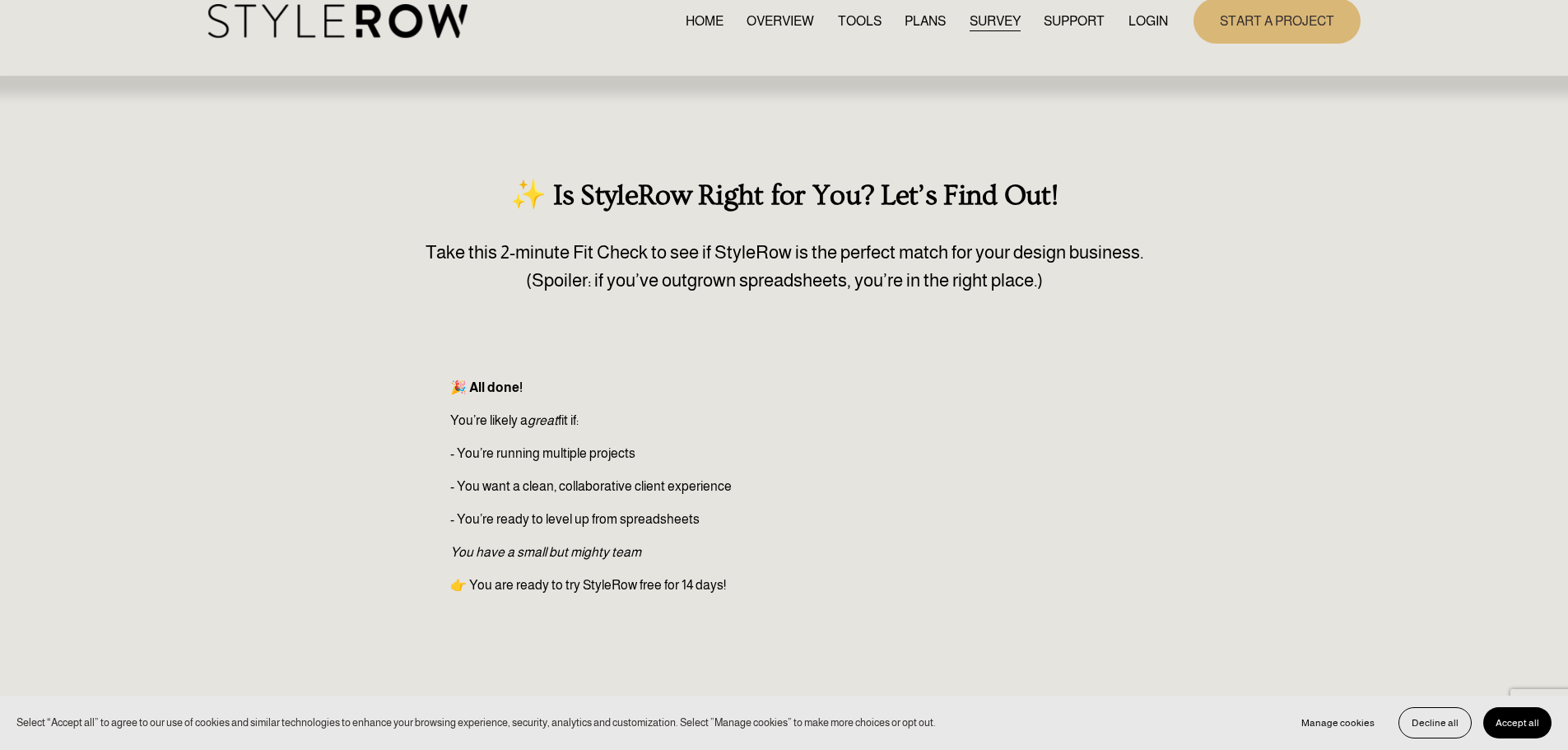
scroll to position [0, 0]
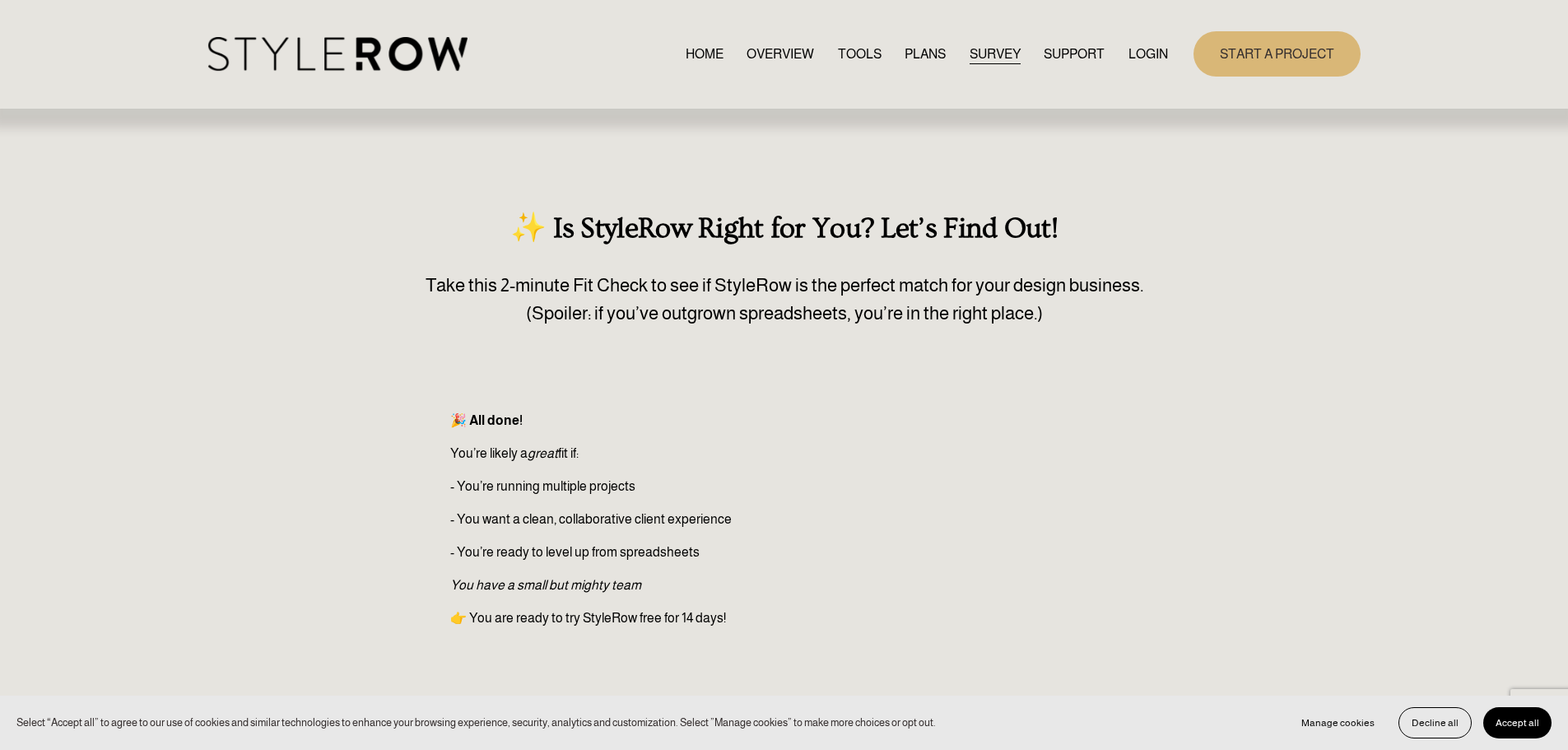
click at [986, 50] on link "SURVEY" at bounding box center [995, 54] width 51 height 22
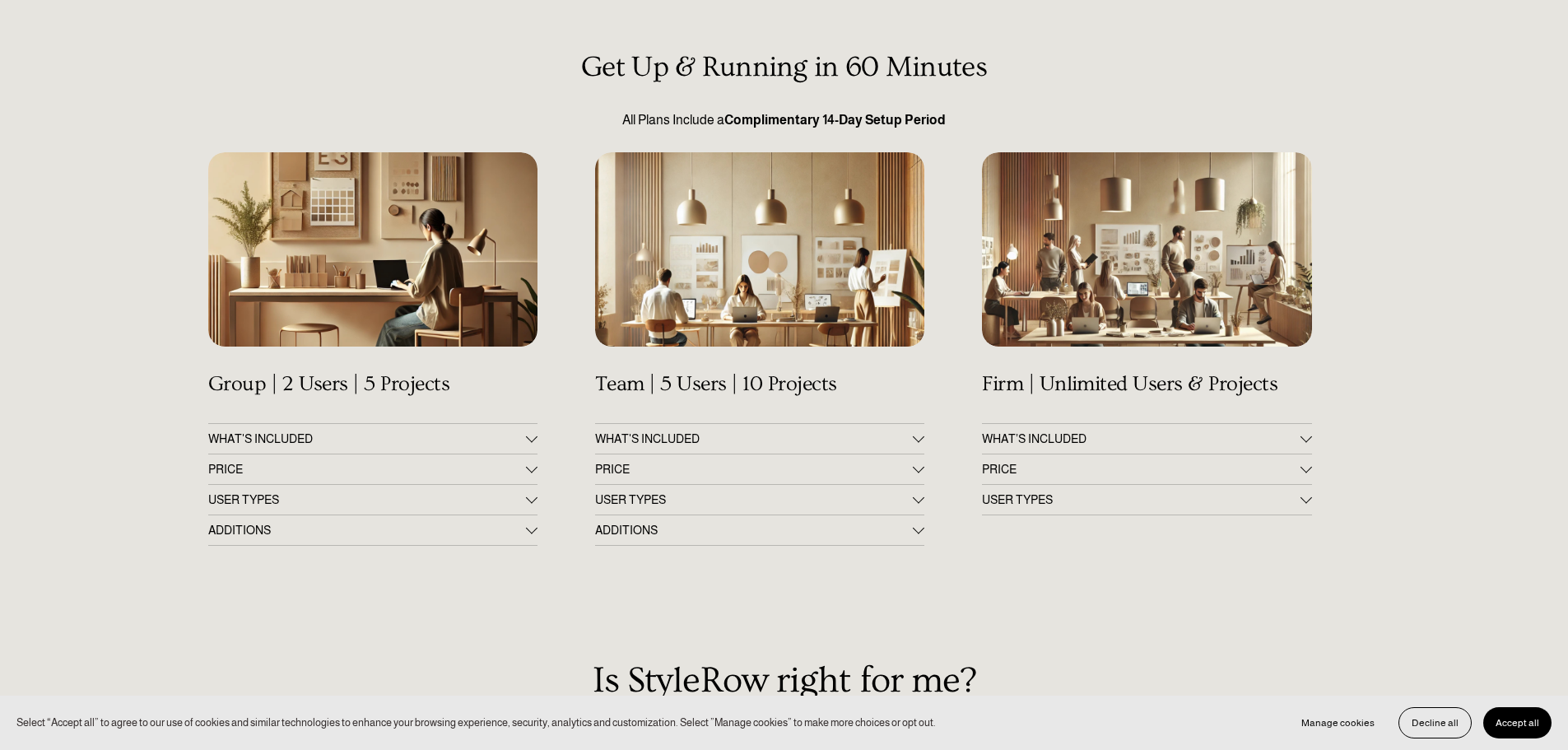
scroll to position [164, 0]
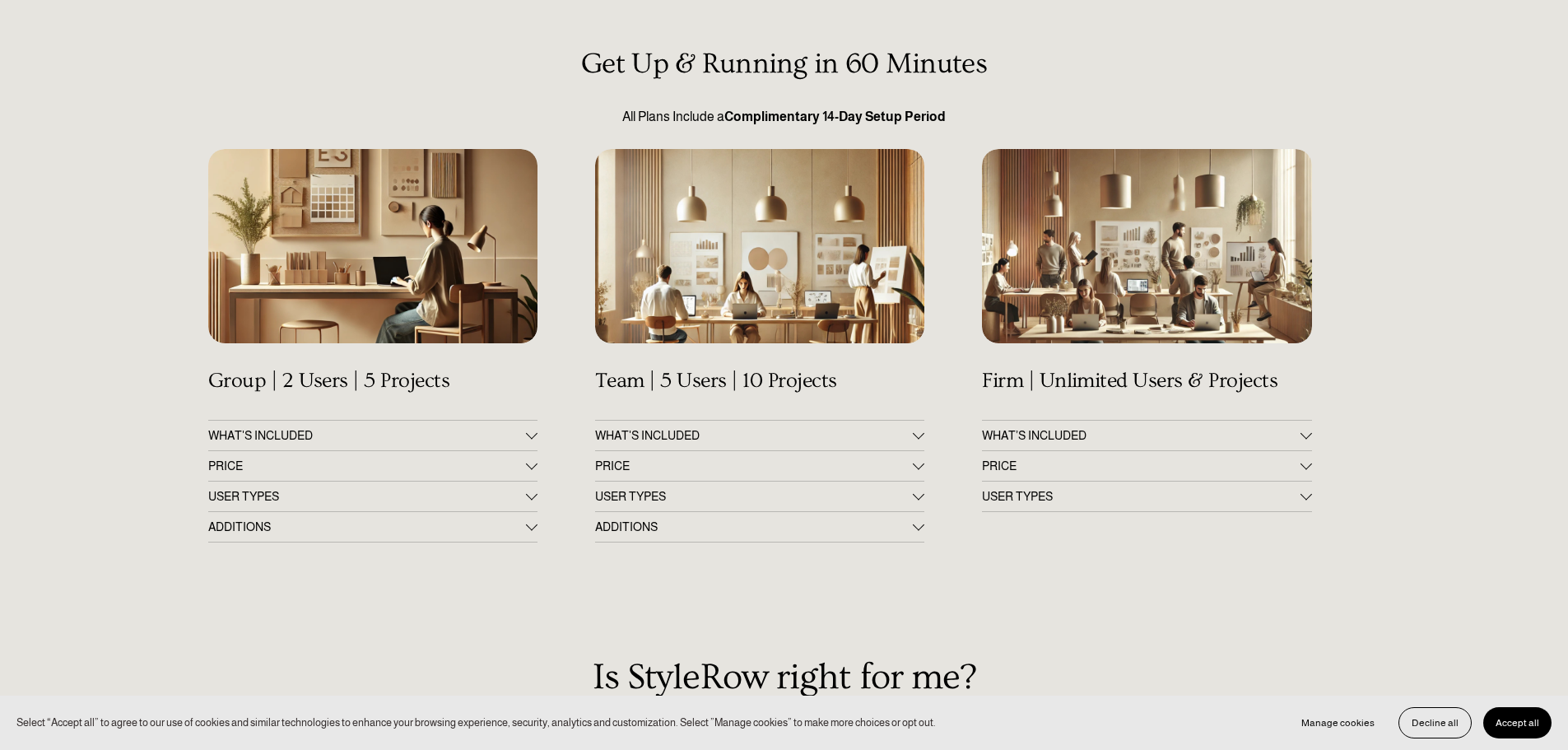
click at [1299, 465] on span "PRICE" at bounding box center [1141, 466] width 318 height 13
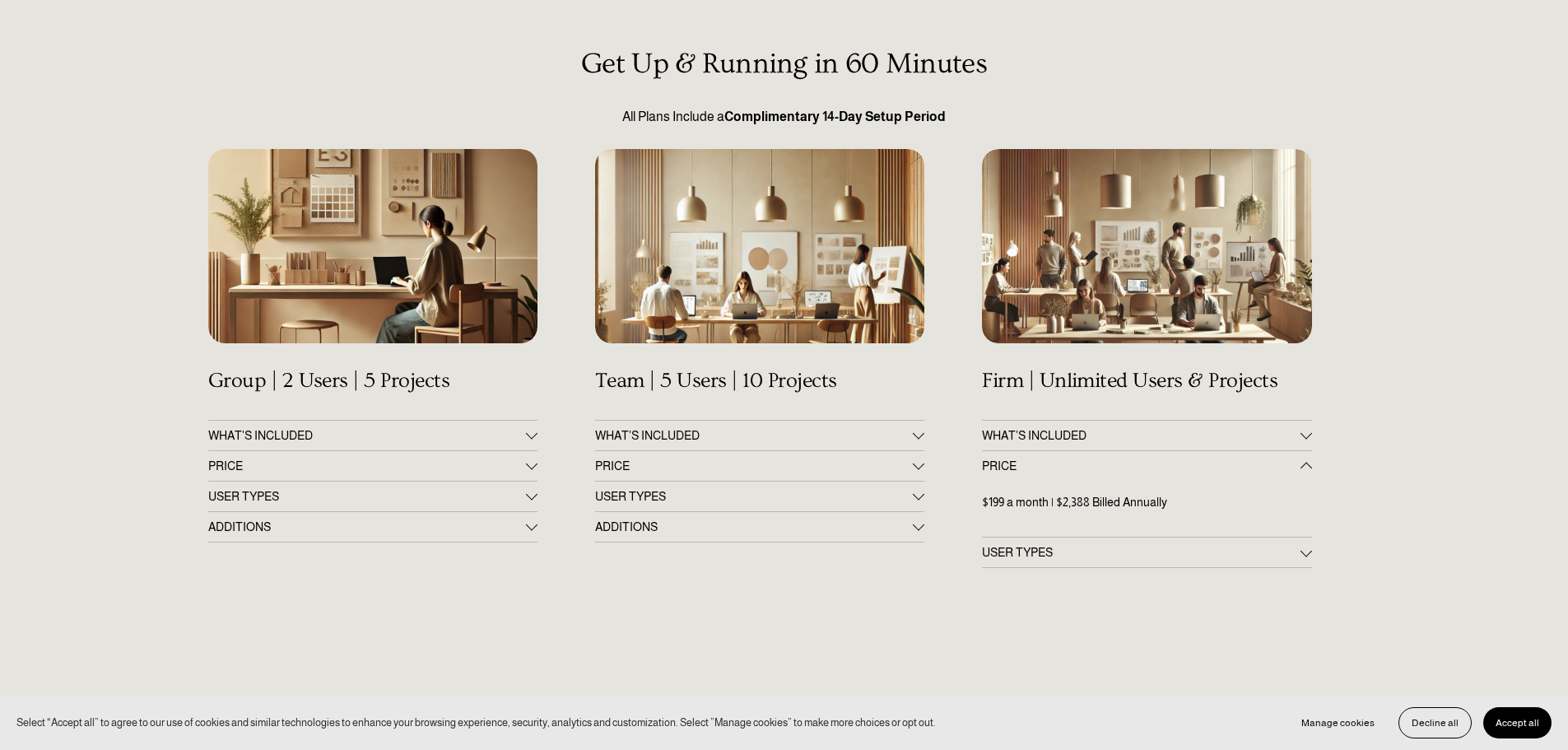
click at [1311, 432] on div at bounding box center [1307, 436] width 12 height 12
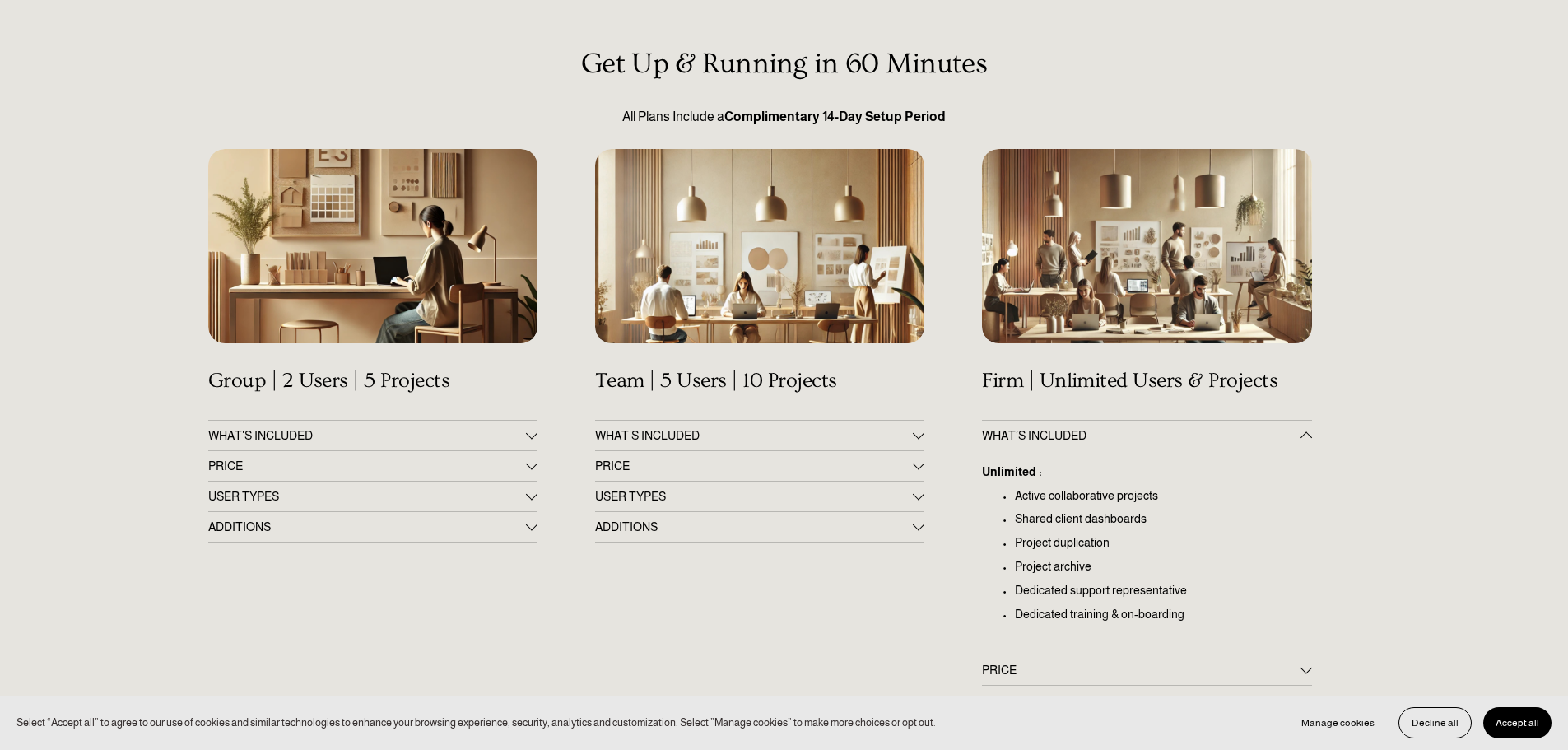
click at [388, 437] on span "WHAT'S INCLUDED" at bounding box center [367, 436] width 318 height 13
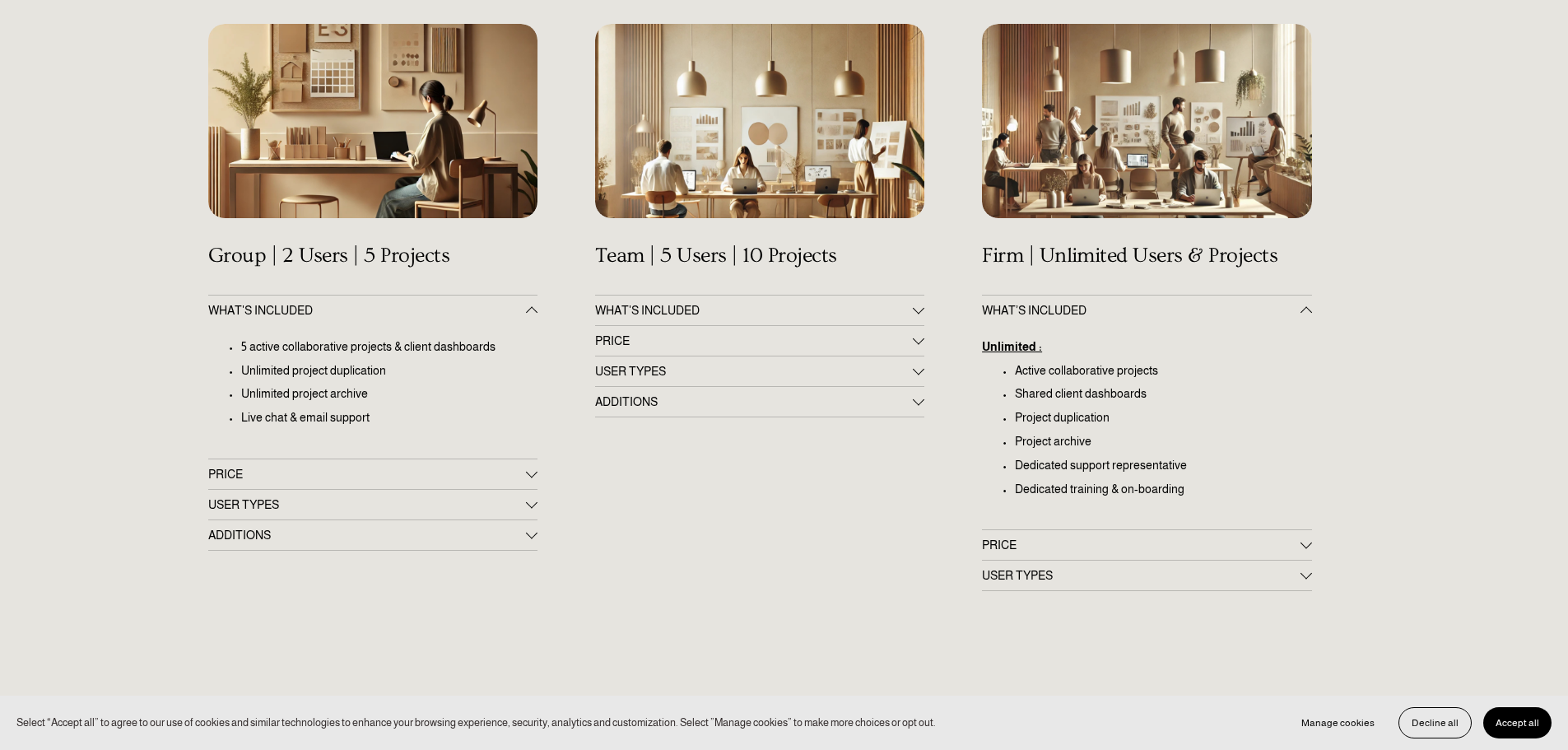
scroll to position [329, 0]
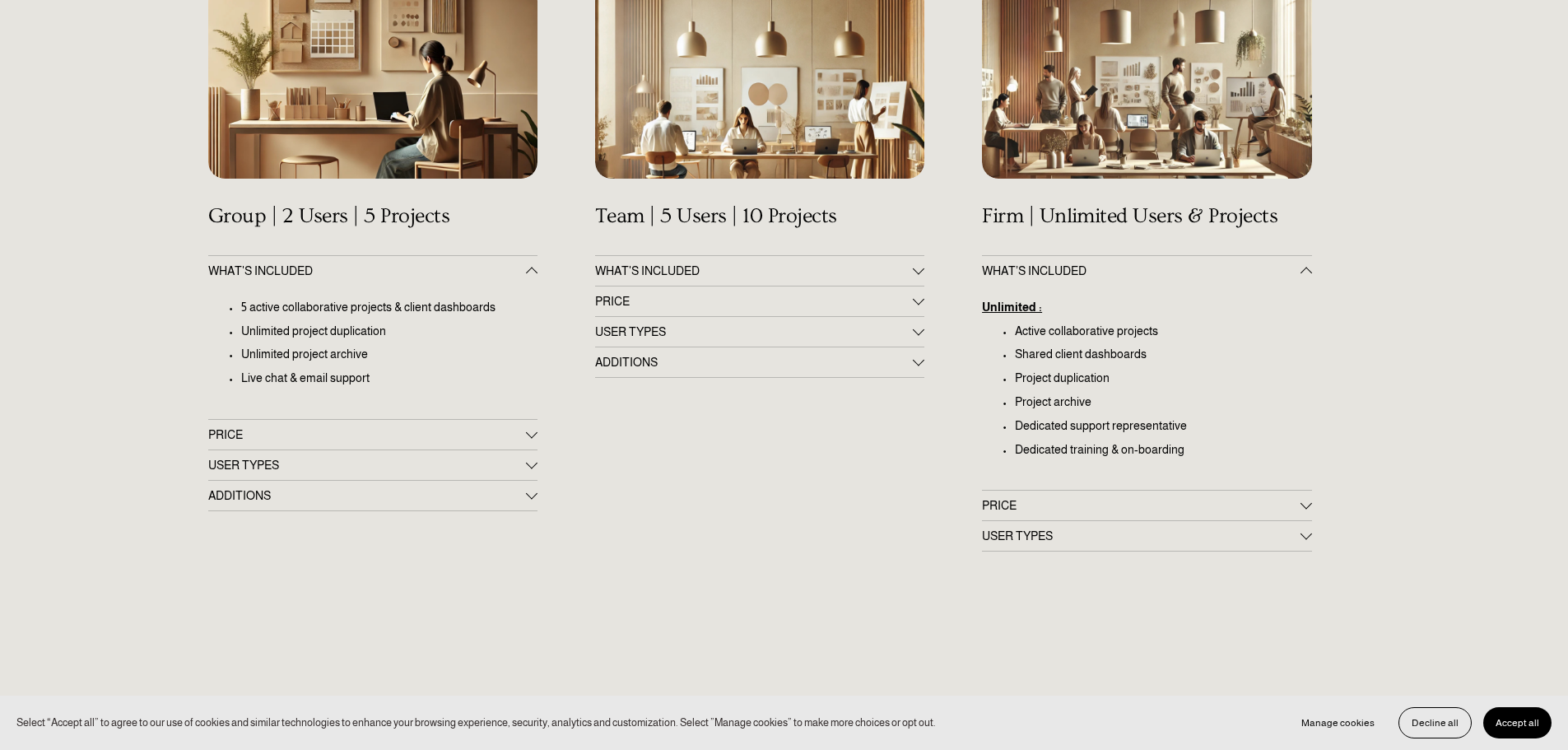
click at [336, 447] on button "PRICE" at bounding box center [372, 434] width 329 height 29
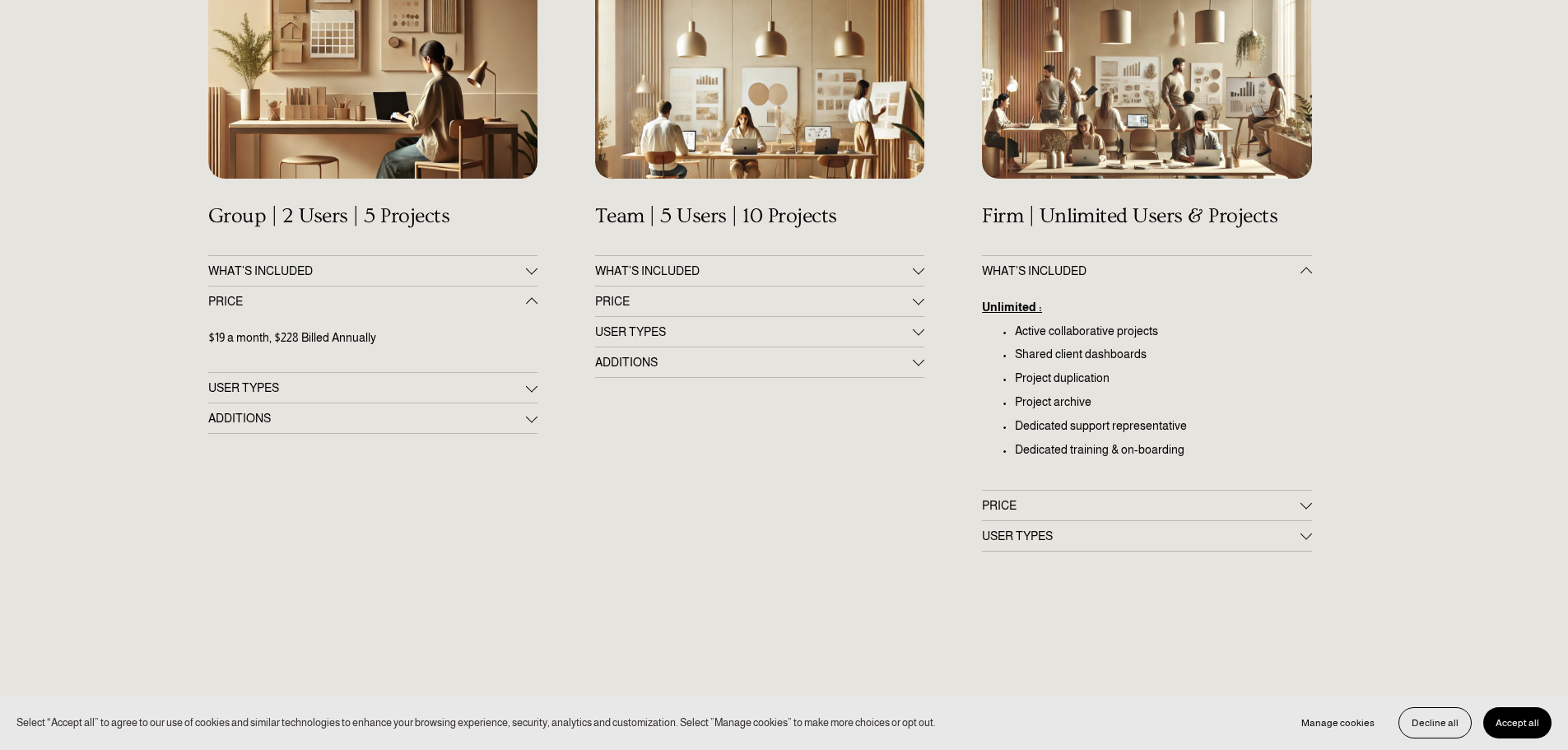
click at [306, 392] on span "USER TYPES" at bounding box center [367, 388] width 318 height 13
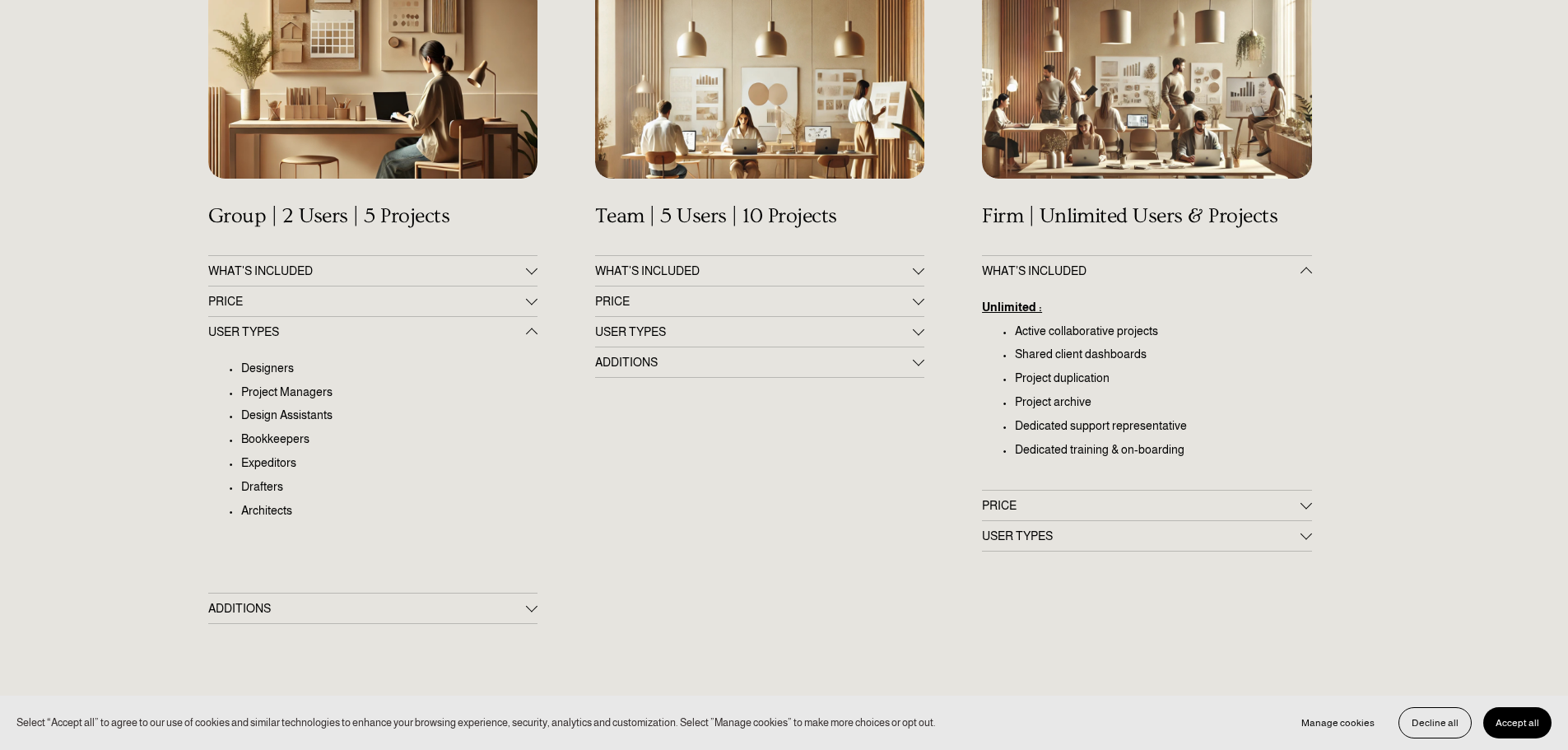
click at [311, 607] on span "ADDITIONS" at bounding box center [367, 608] width 318 height 13
click at [742, 278] on button "WHAT'S INCLUDED" at bounding box center [759, 271] width 329 height 29
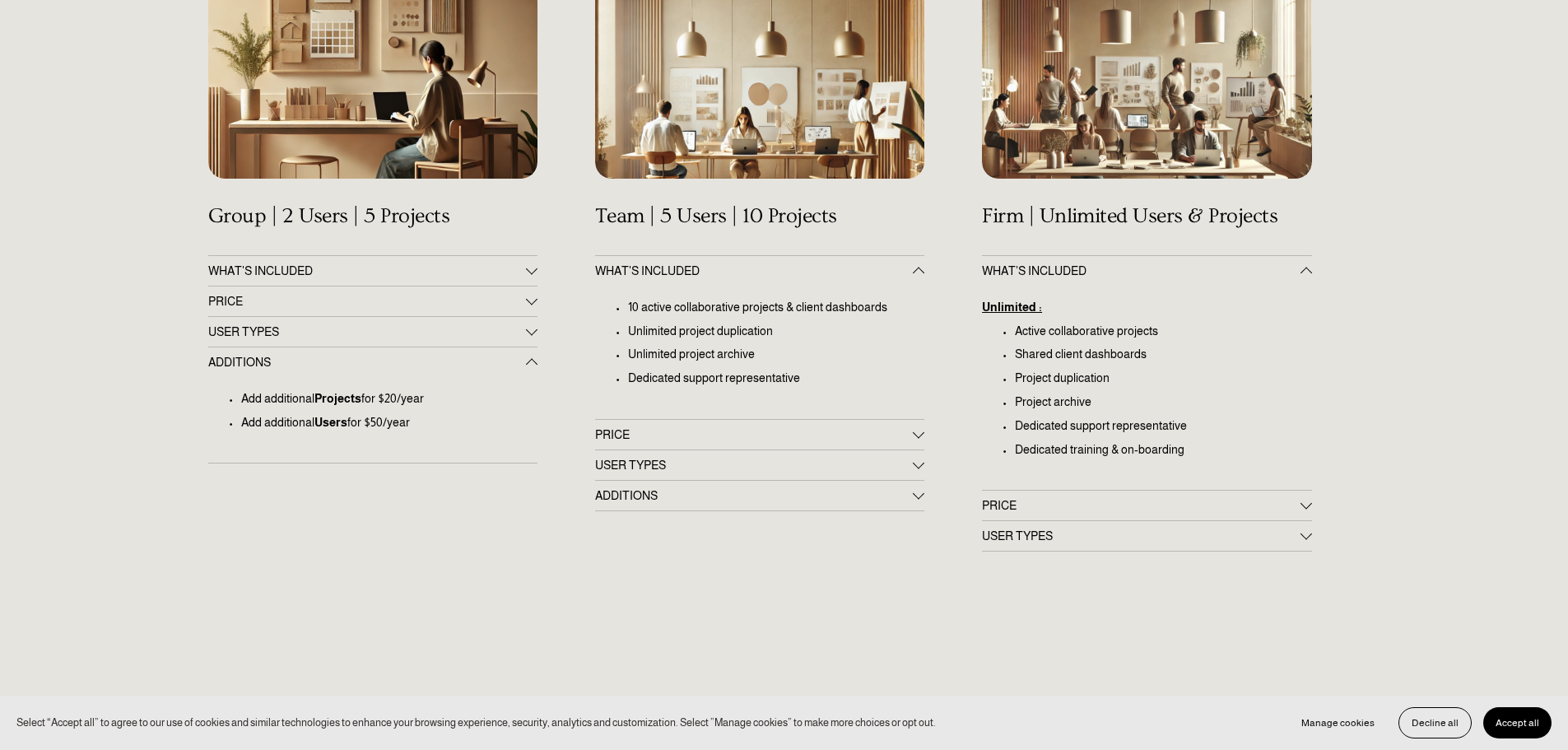
click at [283, 277] on span "WHAT'S INCLUDED" at bounding box center [367, 271] width 318 height 13
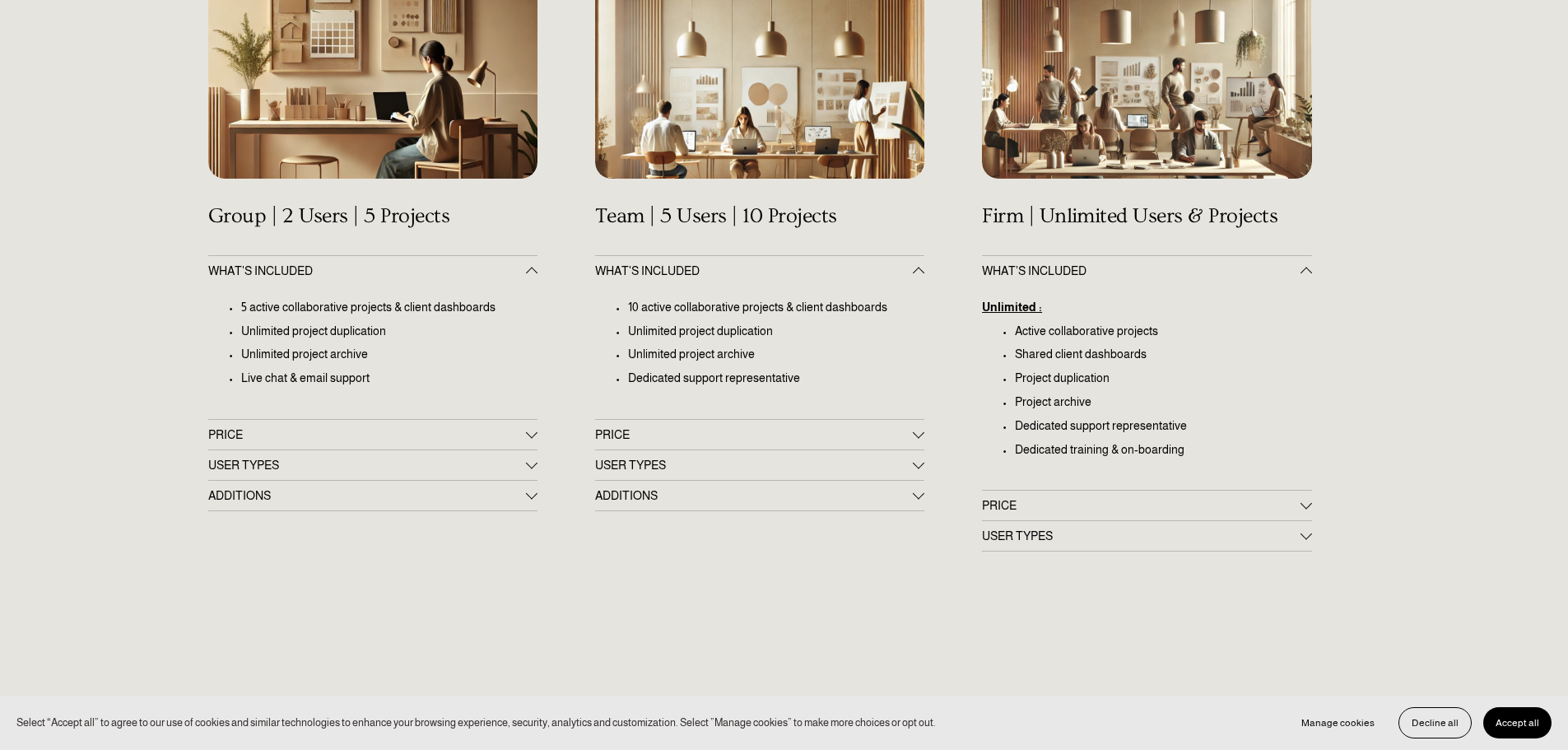
drag, startPoint x: 715, startPoint y: 604, endPoint x: 673, endPoint y: 599, distance: 42.3
click at [673, 599] on div "Get Up & Running in 60 Minutes All Plans Include a Complimentary 14-Day Setup P…" at bounding box center [784, 555] width 1568 height 1346
drag, startPoint x: 673, startPoint y: 598, endPoint x: 634, endPoint y: 442, distance: 160.8
click at [634, 439] on span "PRICE" at bounding box center [753, 435] width 318 height 13
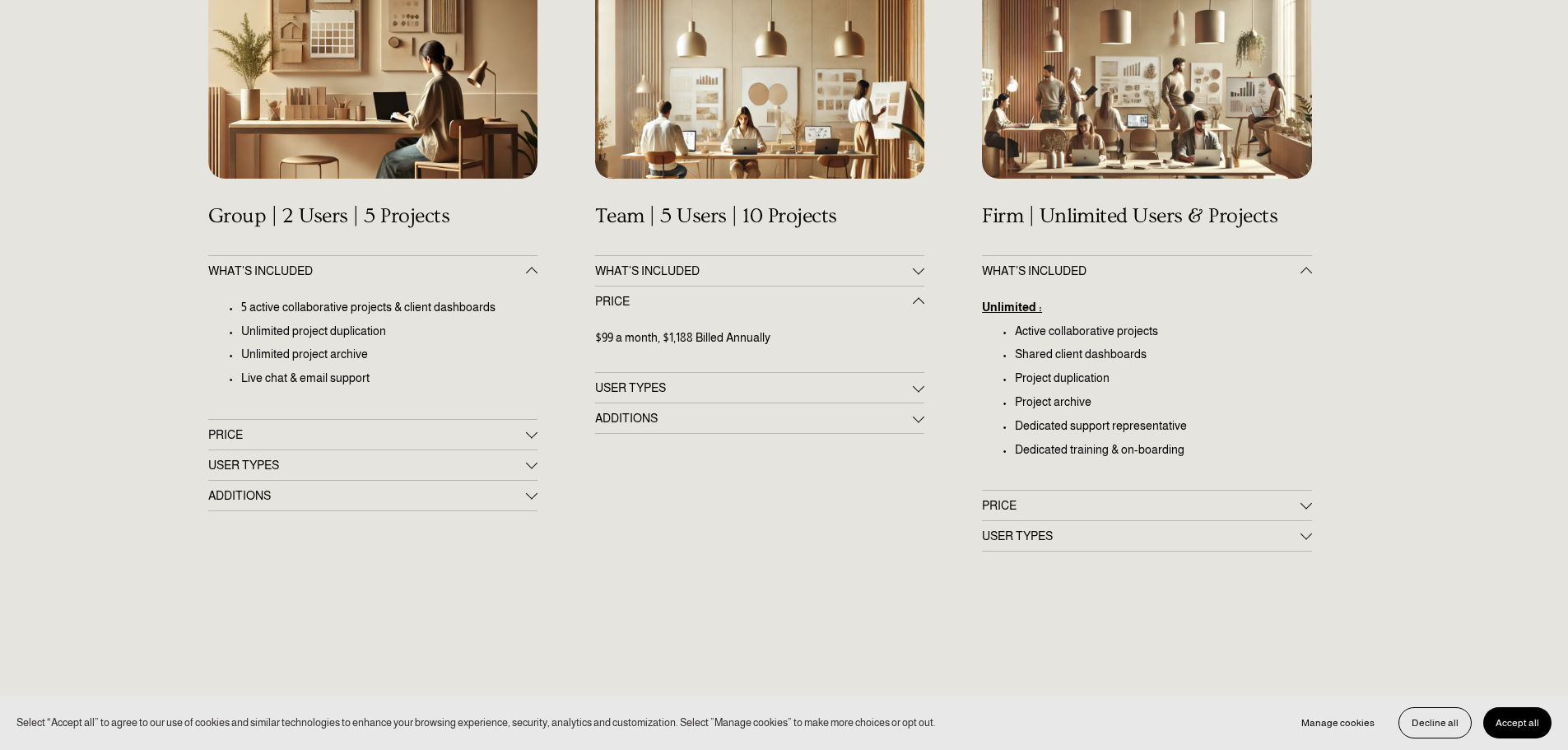
click at [665, 396] on button "USER TYPES" at bounding box center [759, 388] width 329 height 29
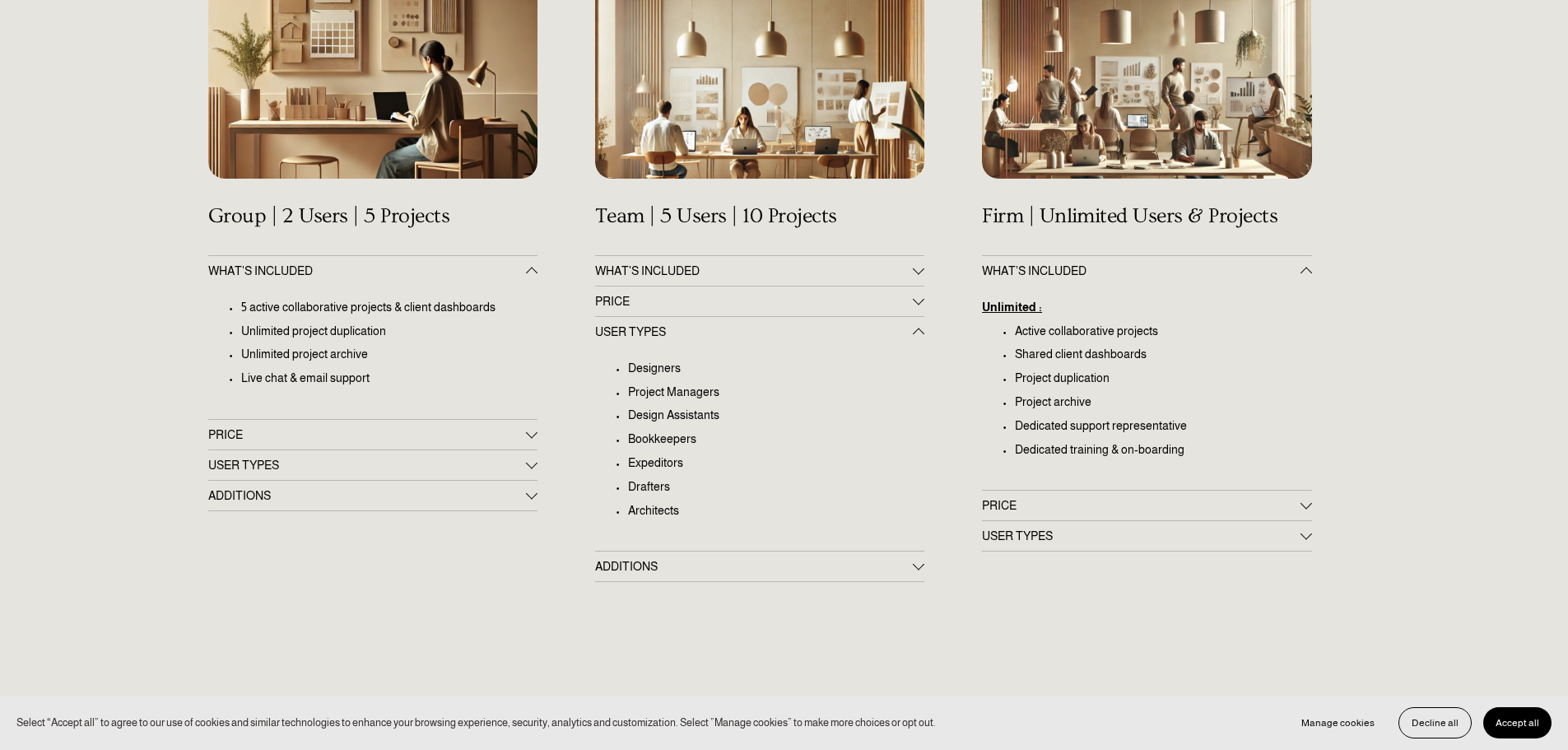
click at [693, 598] on div "Get Up & Running in 60 Minutes All Plans Include a Complimentary 14-Day Setup P…" at bounding box center [784, 555] width 1568 height 1346
click at [684, 571] on span "ADDITIONS" at bounding box center [753, 566] width 318 height 13
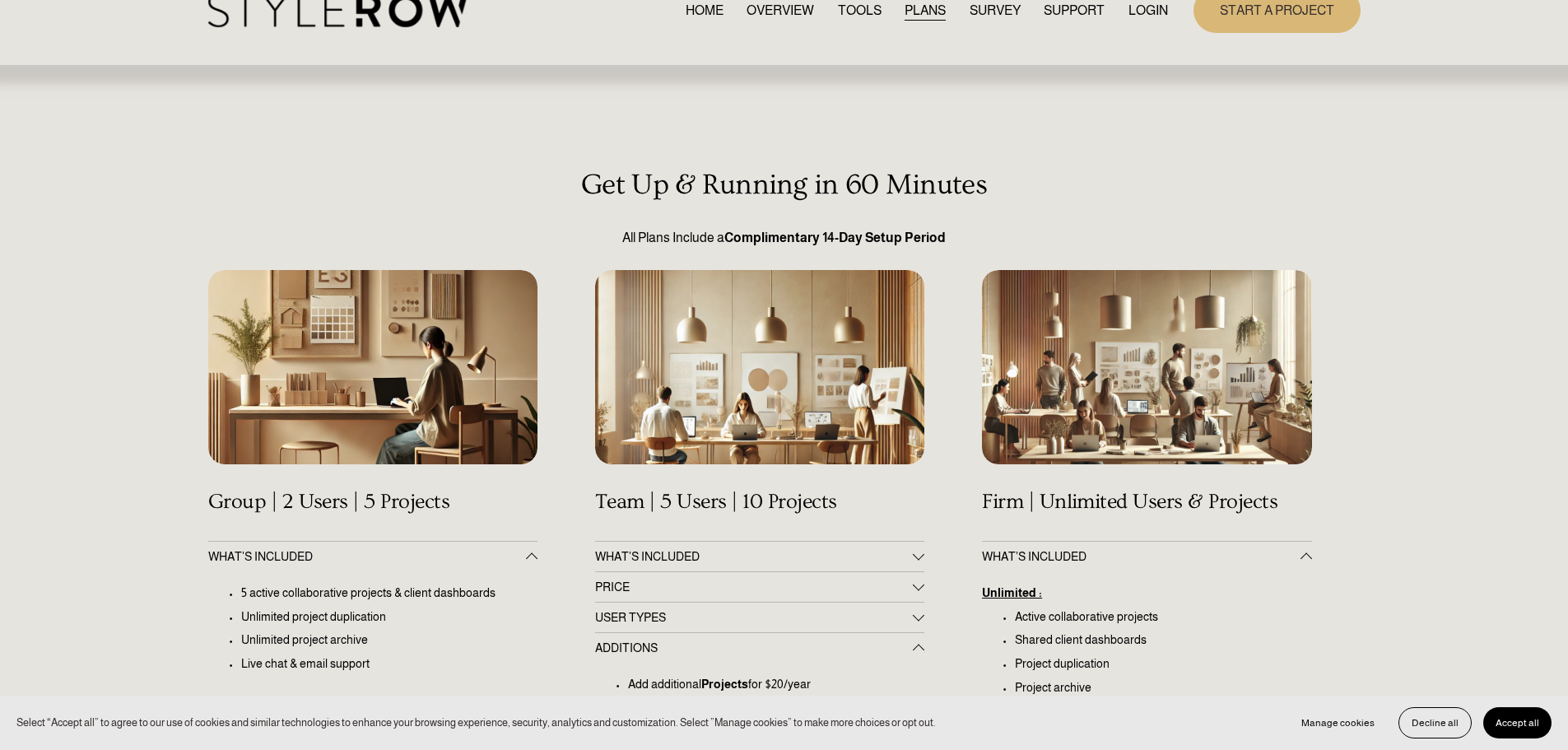
scroll to position [0, 0]
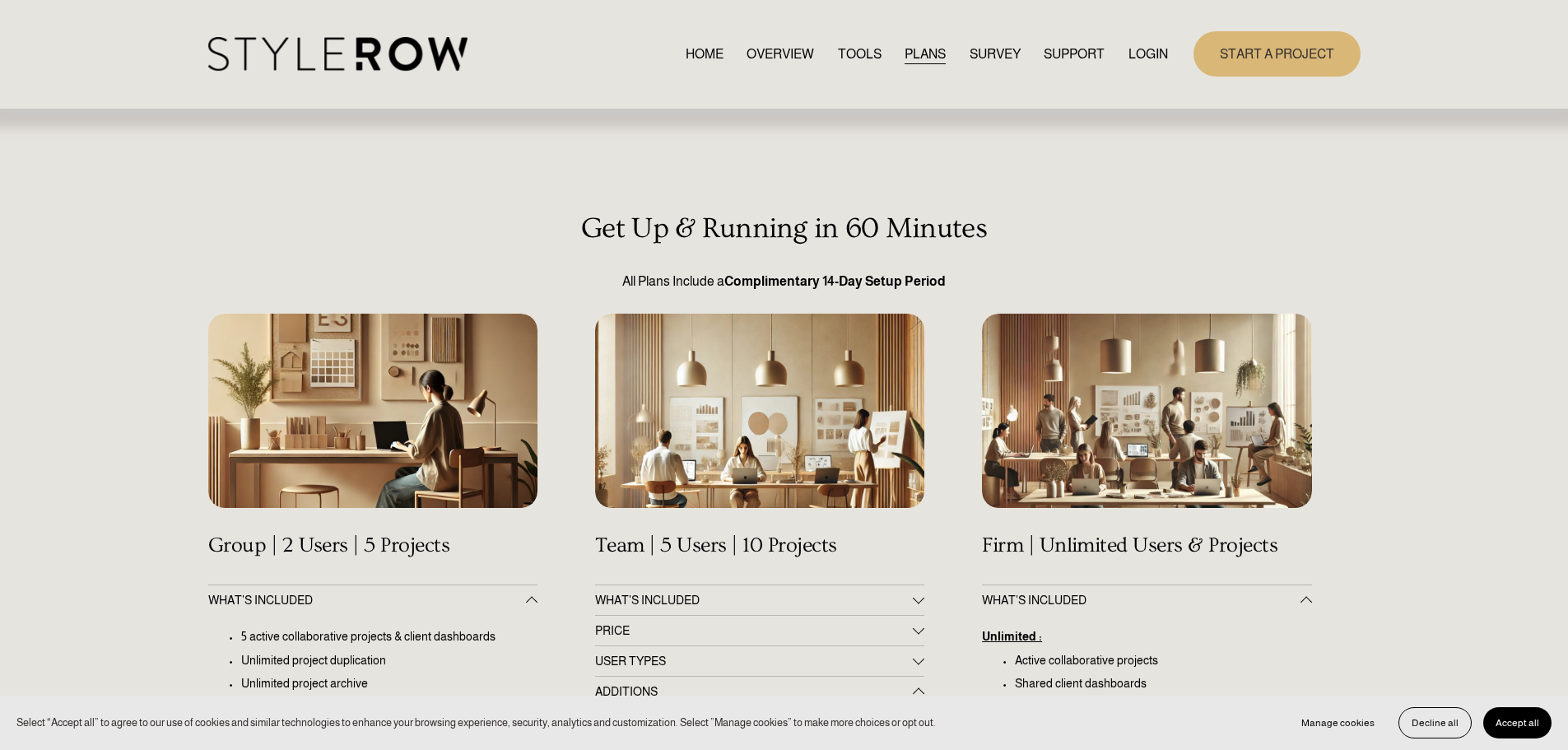
click at [752, 55] on link "OVERVIEW" at bounding box center [780, 54] width 67 height 22
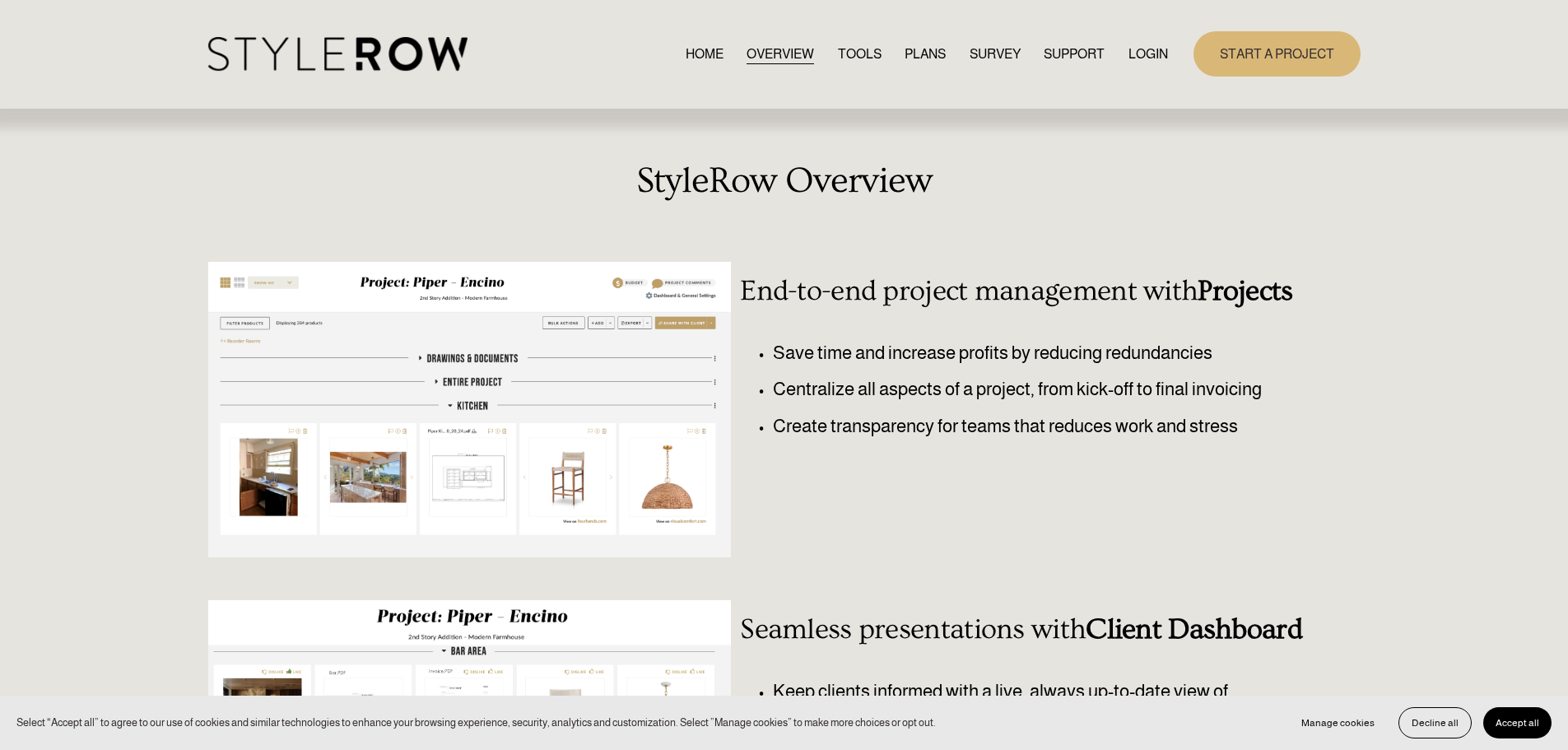
drag, startPoint x: 920, startPoint y: 280, endPoint x: 836, endPoint y: 267, distance: 85.0
click at [836, 267] on div "End-to-end project management with Projects" at bounding box center [1025, 291] width 571 height 58
click at [687, 54] on link "HOME" at bounding box center [704, 54] width 38 height 22
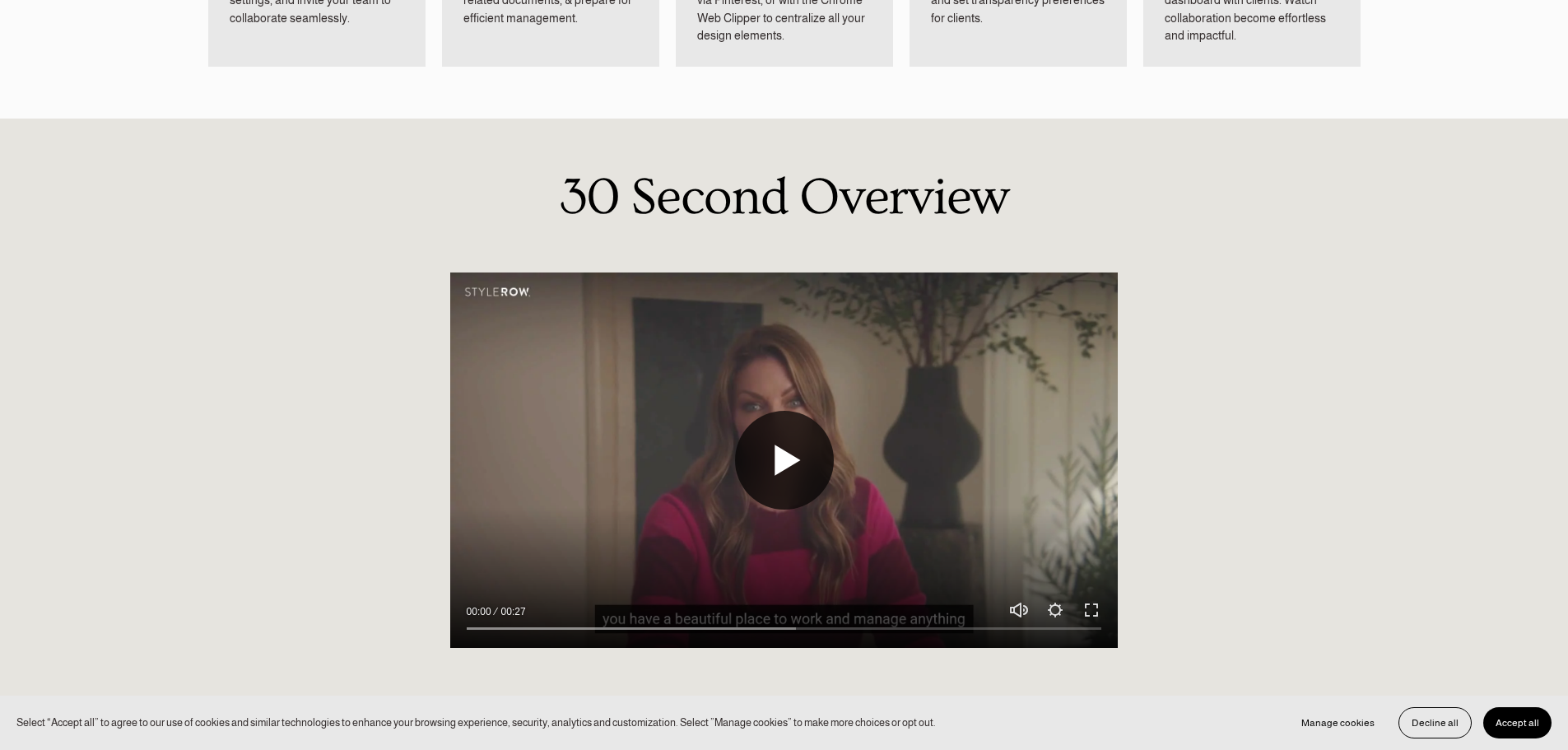
scroll to position [1317, 0]
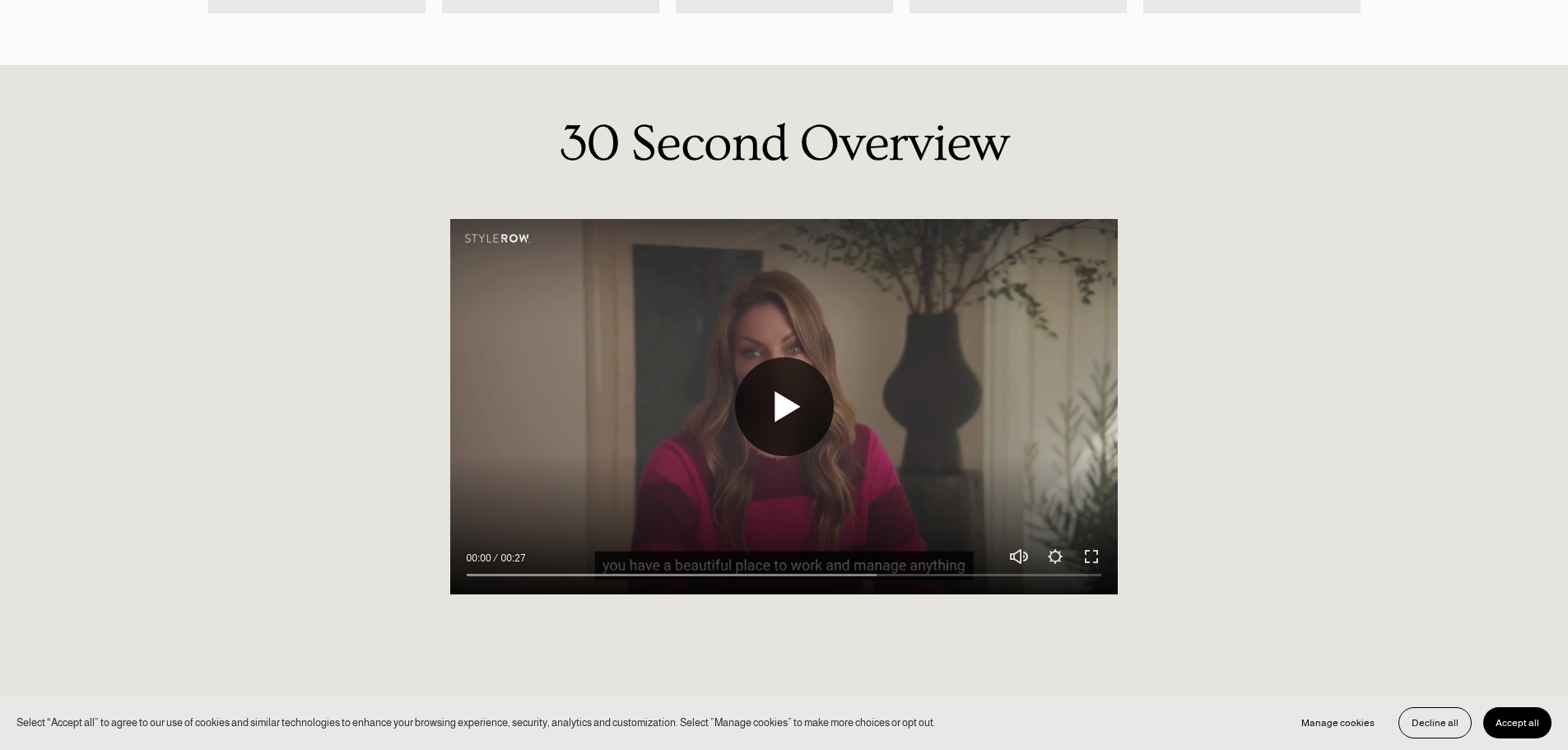
click at [787, 401] on button "Play" at bounding box center [784, 406] width 99 height 99
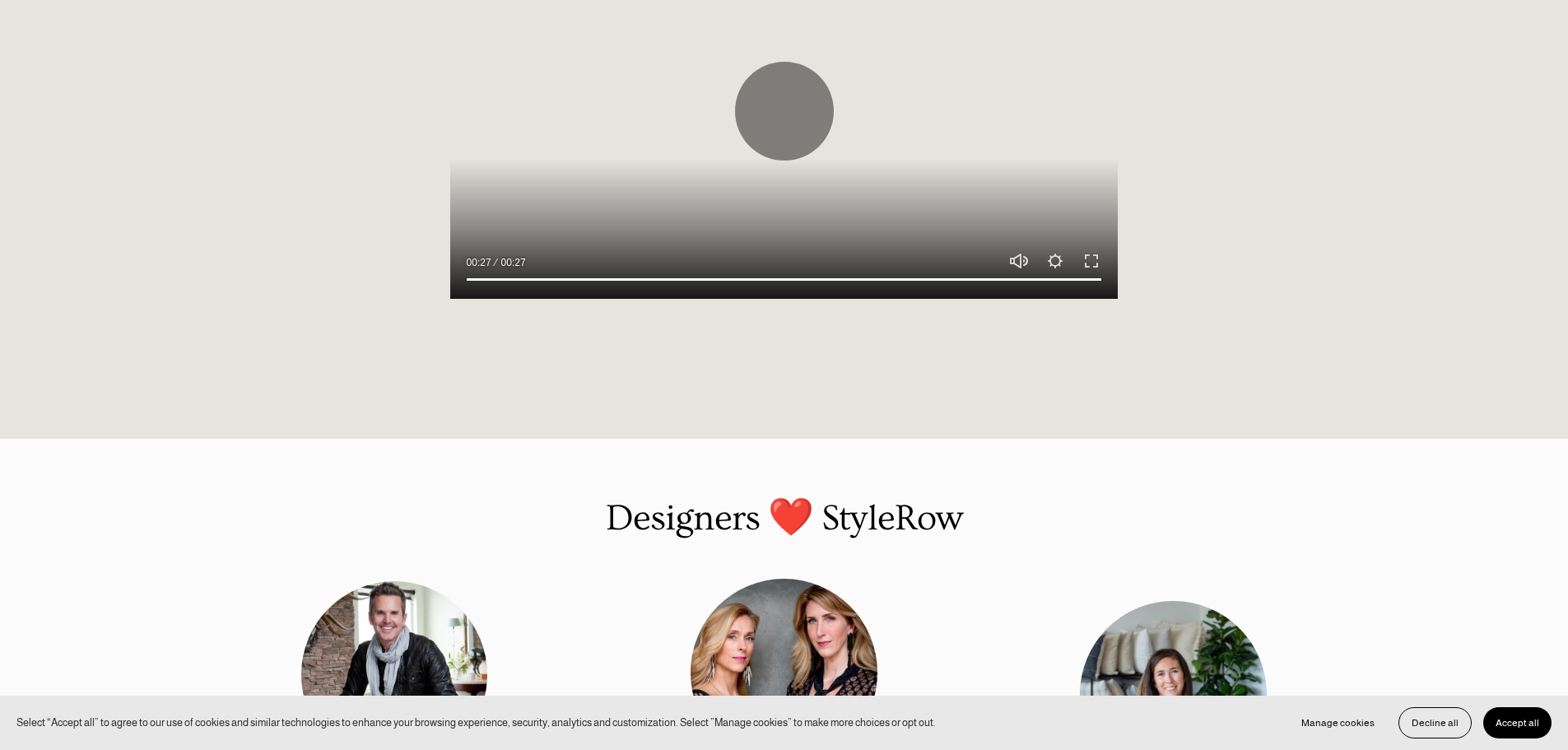
scroll to position [1235, 0]
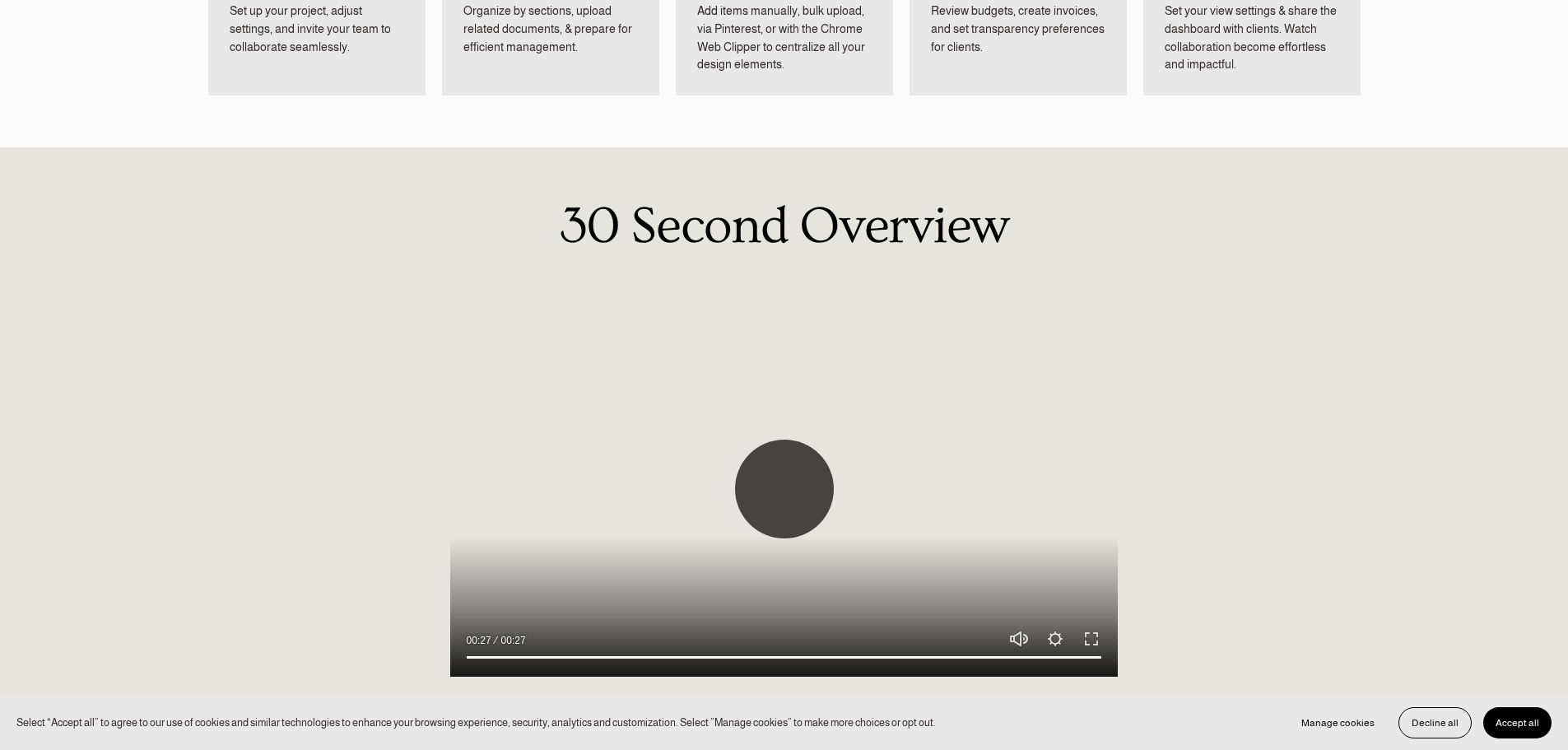
click at [760, 478] on button "Play" at bounding box center [784, 489] width 99 height 99
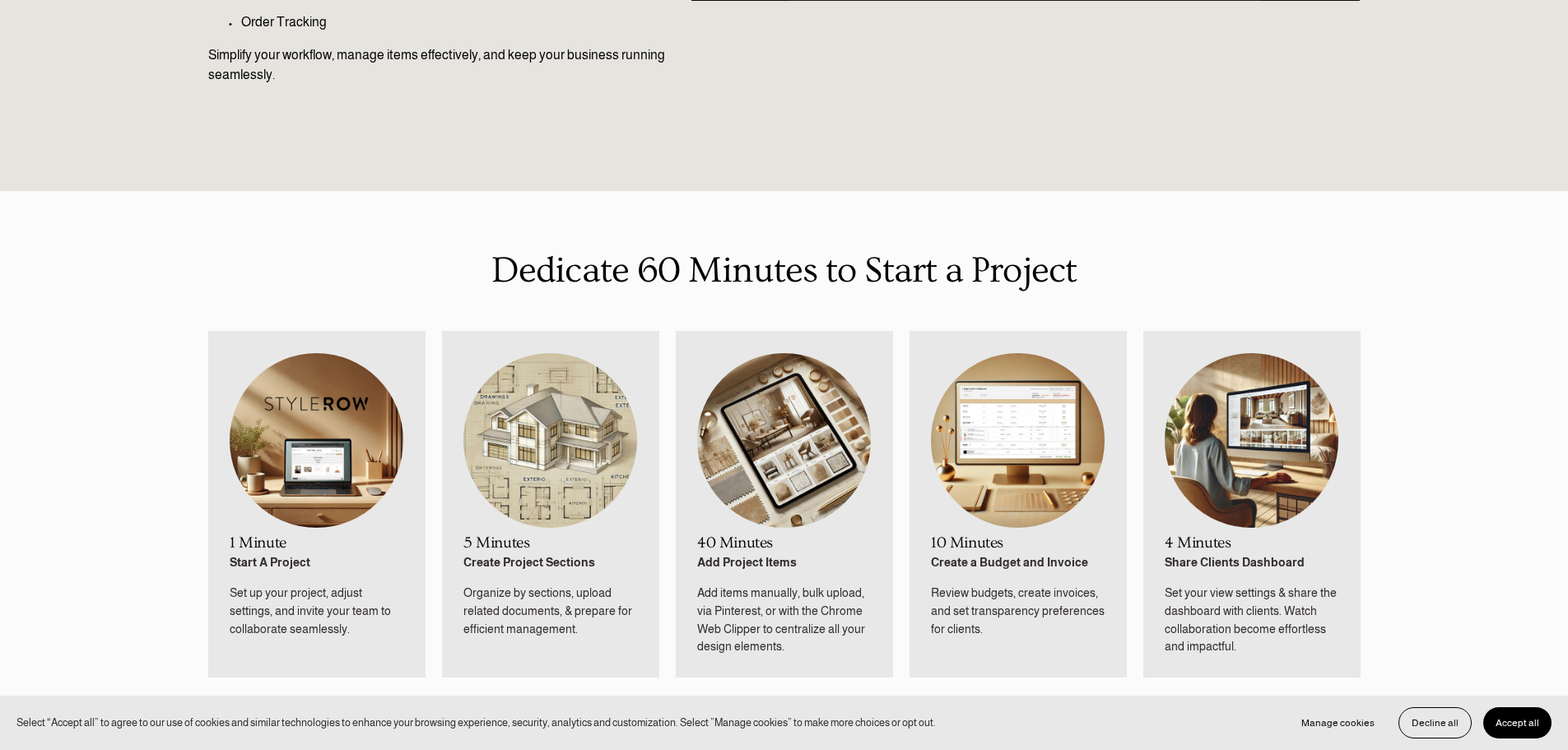
scroll to position [741, 0]
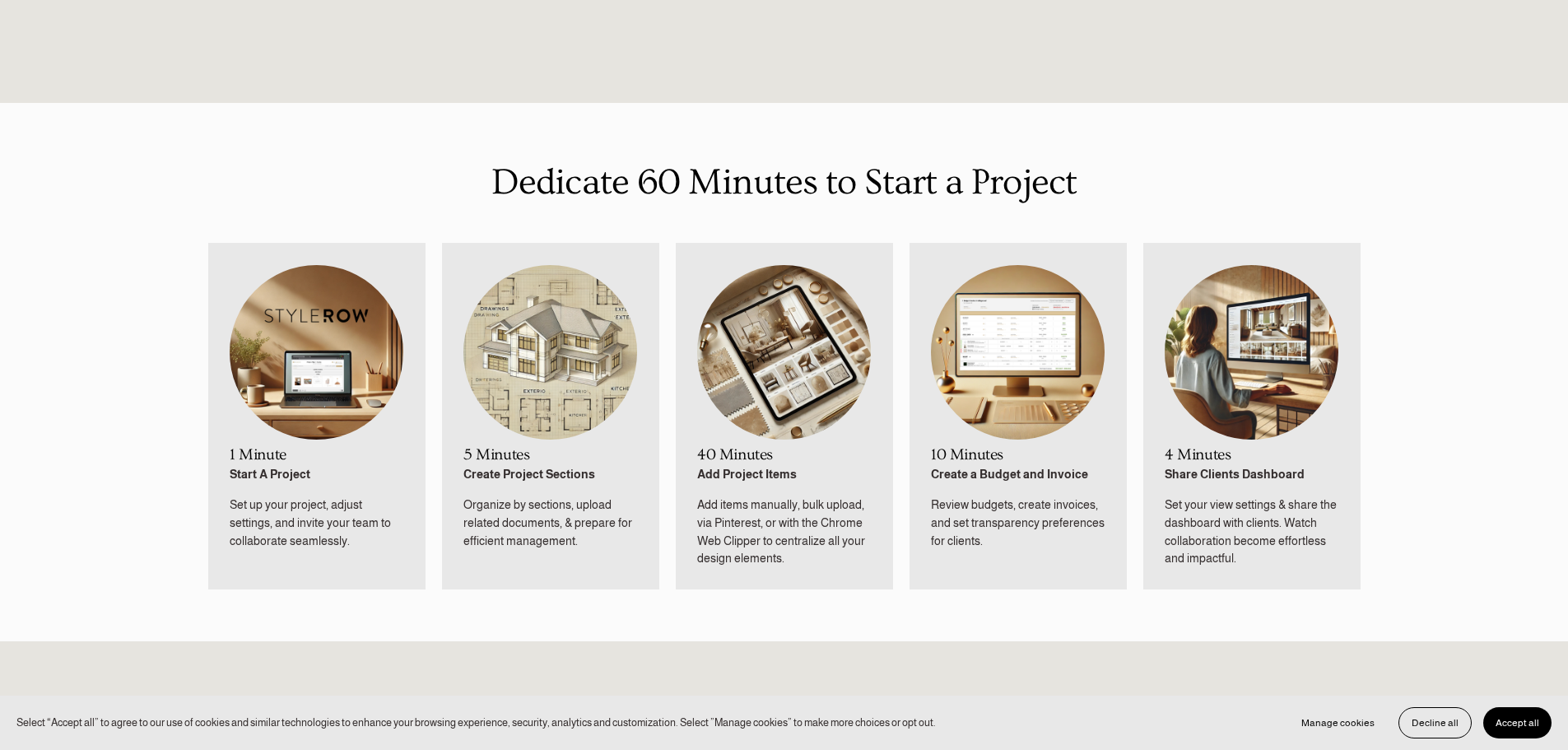
type input "100"
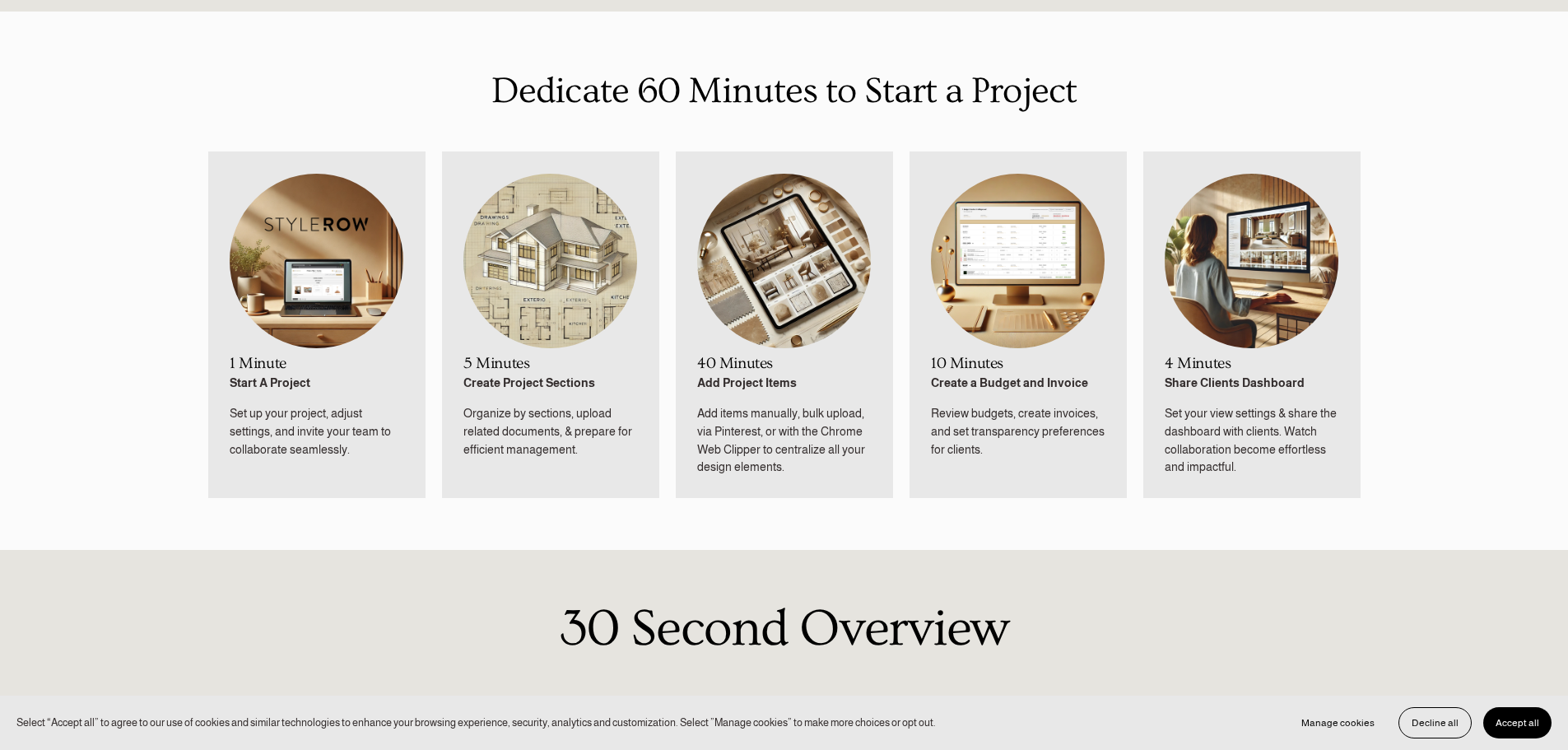
scroll to position [823, 0]
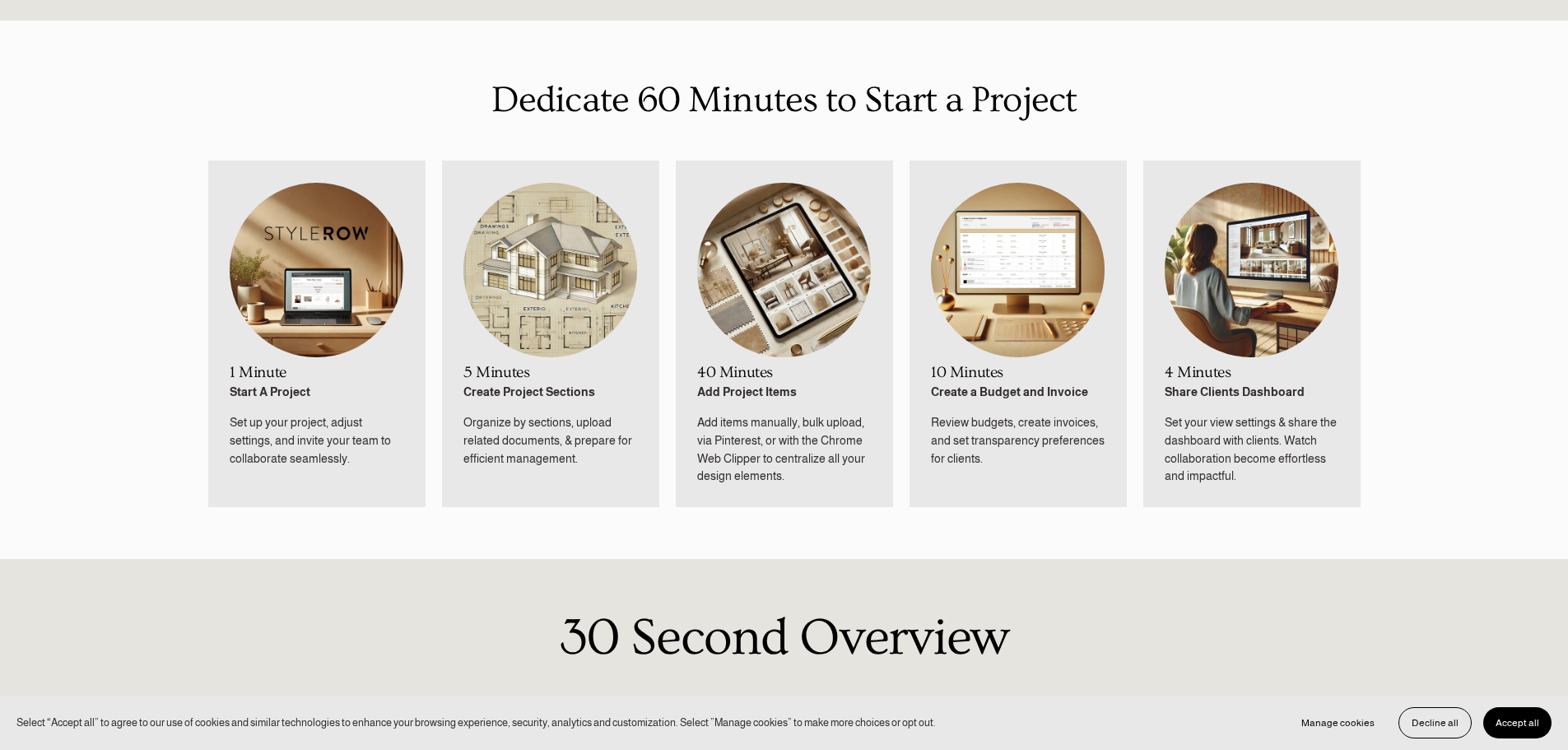
click at [1045, 293] on img at bounding box center [1018, 270] width 174 height 174
click at [784, 319] on img at bounding box center [784, 270] width 174 height 174
click at [541, 268] on img at bounding box center [550, 270] width 174 height 174
click at [1237, 281] on img at bounding box center [1252, 270] width 174 height 174
click at [1227, 395] on strong "Share Clients Dashboard" at bounding box center [1235, 392] width 140 height 13
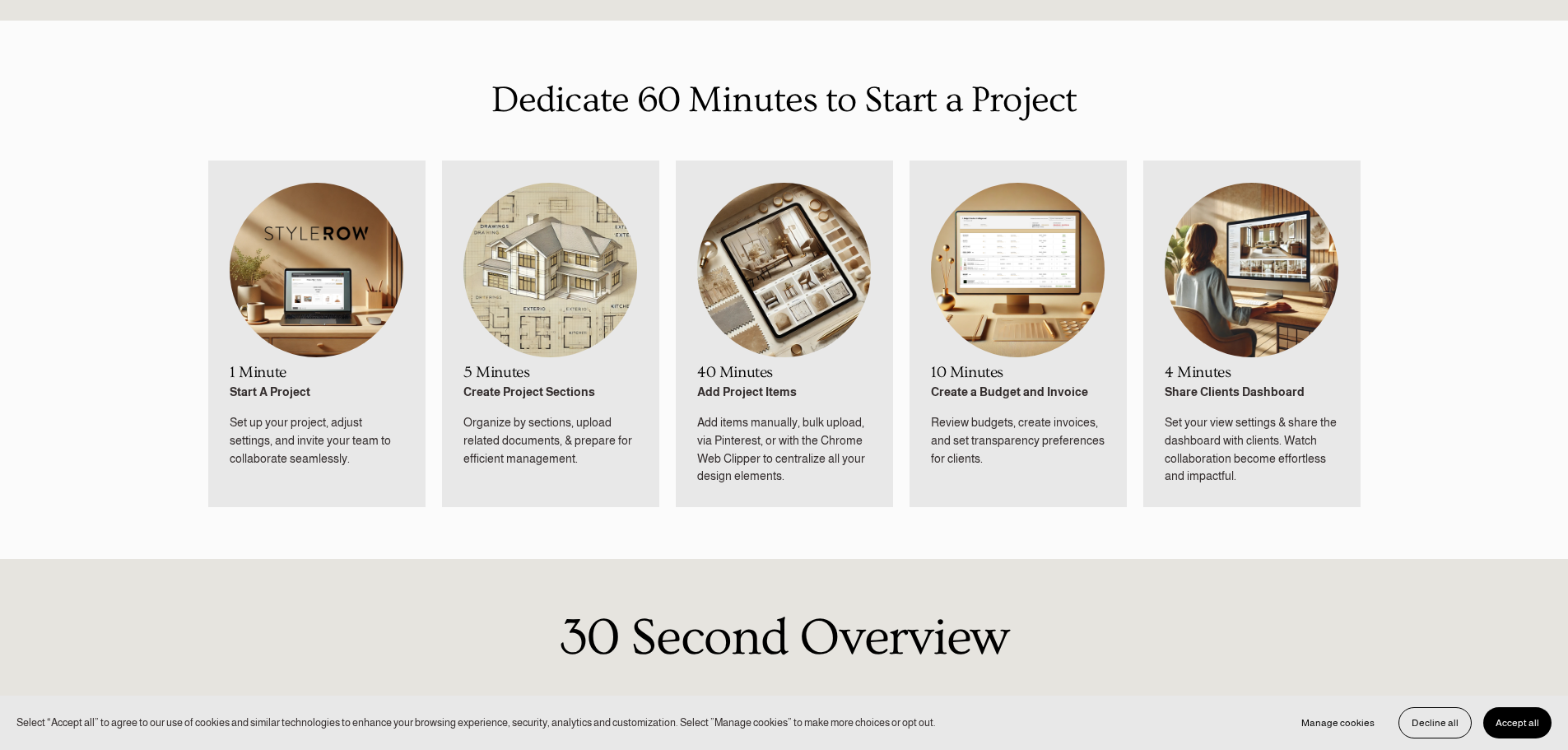
click at [1268, 295] on img at bounding box center [1252, 270] width 174 height 174
click at [528, 406] on div "Create Project Sections Organize by sections, upload related documents, & prepa…" at bounding box center [550, 426] width 174 height 84
click at [370, 451] on p "Set up your project, adjust settings, and invite your team to collaborate seaml…" at bounding box center [317, 441] width 174 height 54
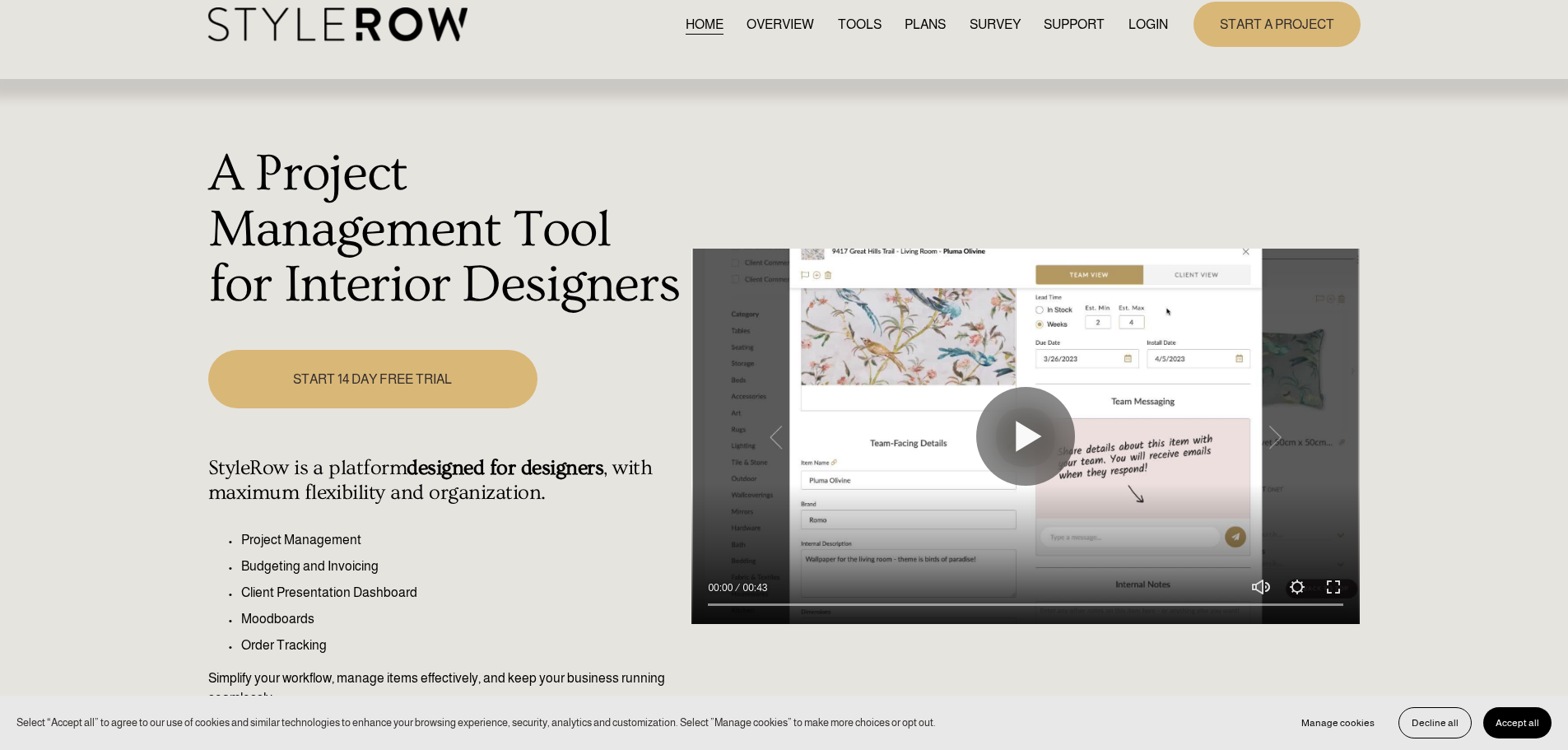
scroll to position [0, 0]
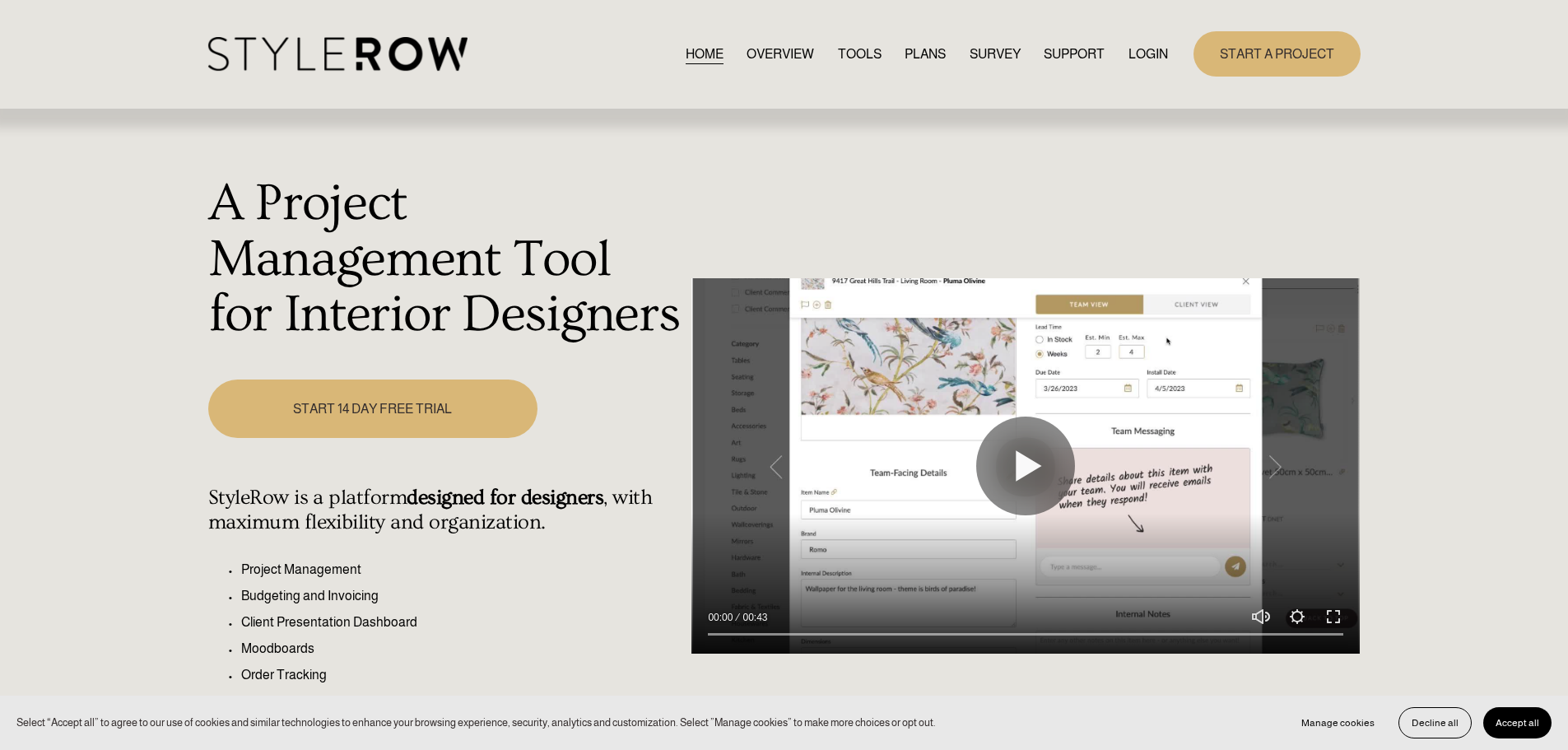
click at [795, 54] on link "OVERVIEW" at bounding box center [780, 54] width 67 height 22
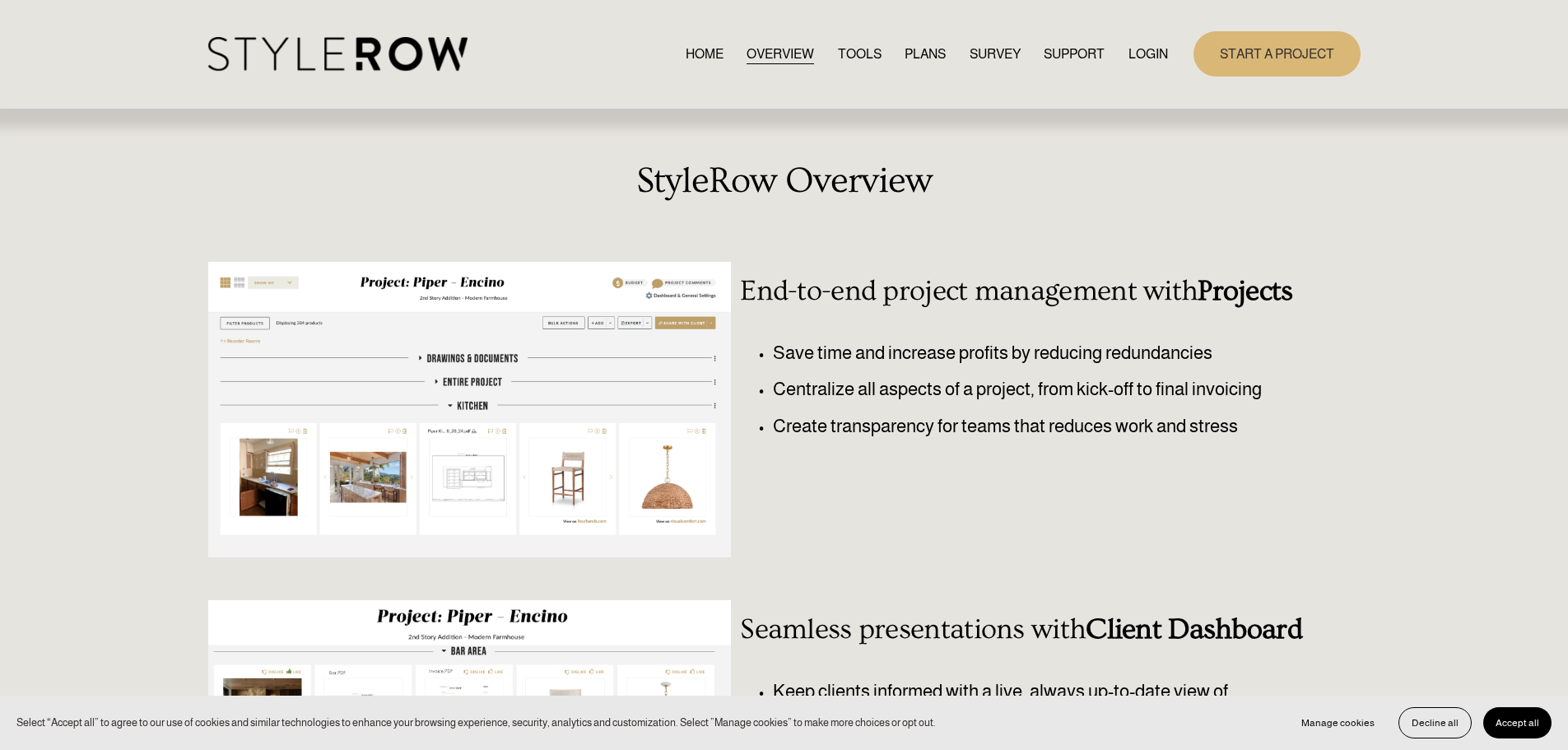
click at [854, 55] on link "TOOLS" at bounding box center [860, 54] width 44 height 22
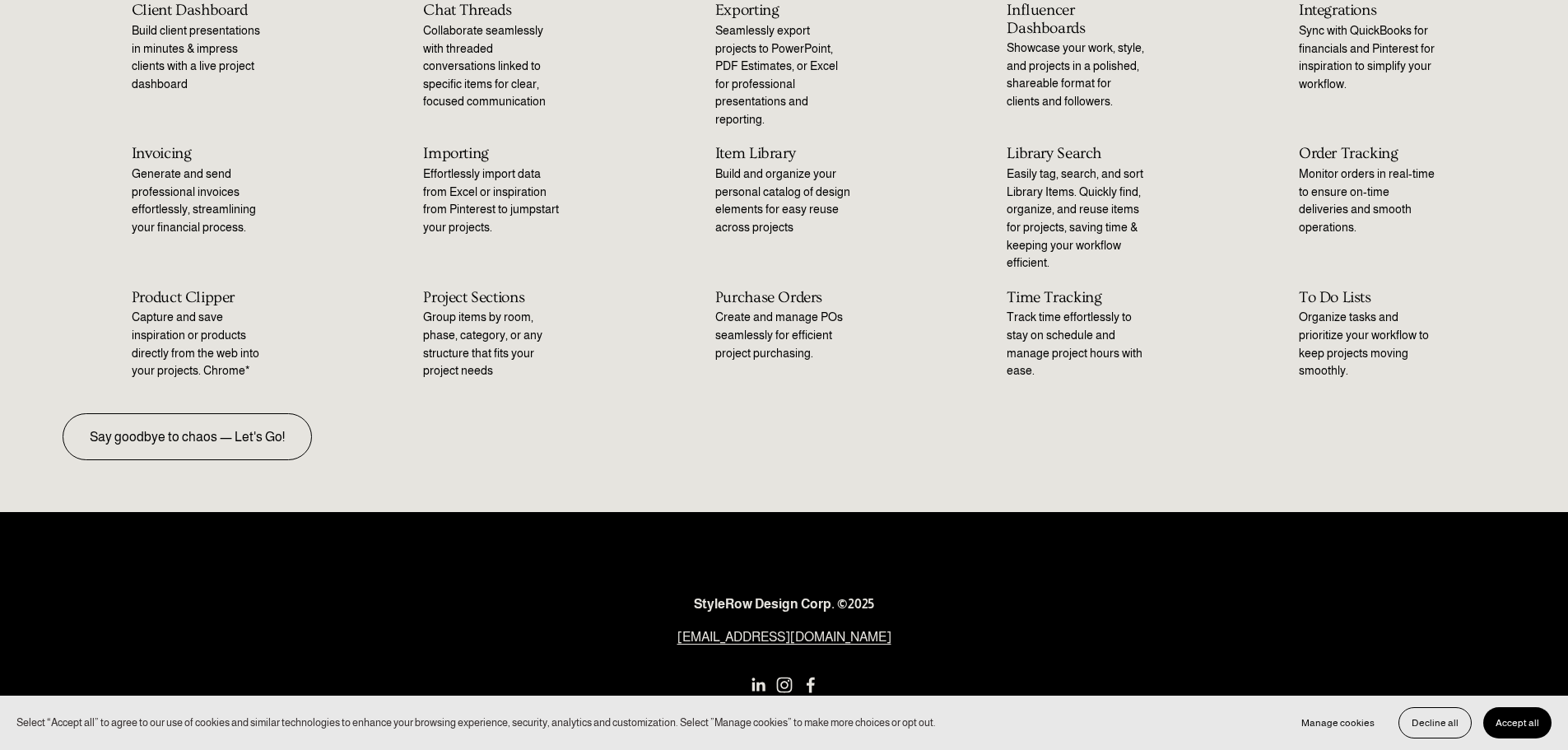
scroll to position [164, 0]
